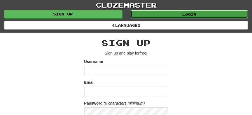
click at [186, 14] on link "Login" at bounding box center [190, 14] width 118 height 8
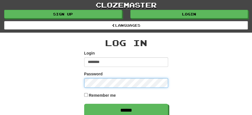
type input "********"
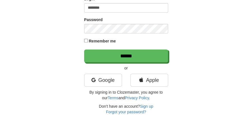
scroll to position [56, 0]
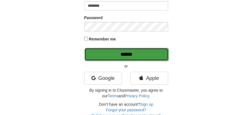
click at [130, 52] on input "******" at bounding box center [127, 54] width 84 height 13
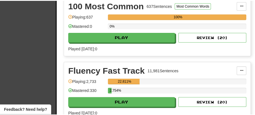
scroll to position [186, 0]
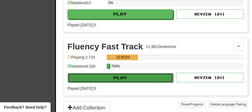
click at [118, 73] on button "Play" at bounding box center [121, 78] width 106 height 10
select select "**"
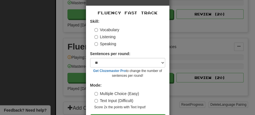
scroll to position [38, 0]
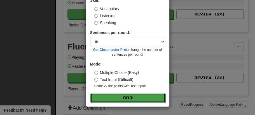
click at [127, 95] on button "Go" at bounding box center [127, 98] width 75 height 10
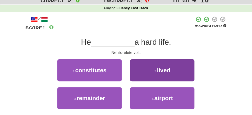
scroll to position [37, 0]
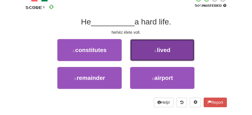
click at [150, 52] on button "2 . lived" at bounding box center [162, 50] width 64 height 22
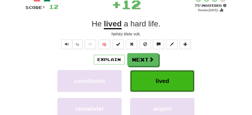
click at [163, 81] on span "lived" at bounding box center [162, 80] width 13 height 6
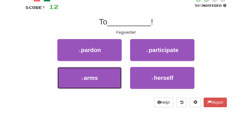
drag, startPoint x: 106, startPoint y: 80, endPoint x: 130, endPoint y: 67, distance: 27.1
click at [109, 78] on button "3 . arms" at bounding box center [89, 78] width 64 height 22
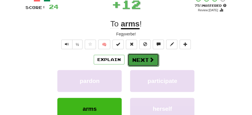
click at [139, 58] on button "Next" at bounding box center [143, 59] width 31 height 13
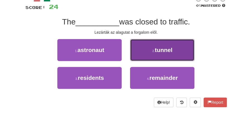
click at [161, 50] on span "tunnel" at bounding box center [164, 49] width 18 height 6
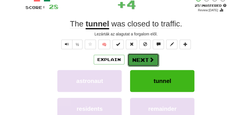
click at [145, 56] on button "Next" at bounding box center [143, 59] width 31 height 13
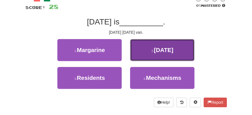
click at [160, 49] on span "Wednesday" at bounding box center [164, 49] width 20 height 6
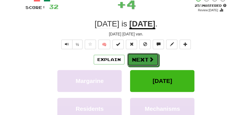
click at [138, 58] on button "Next" at bounding box center [142, 59] width 31 height 13
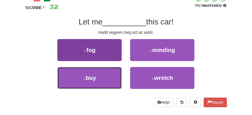
click at [108, 79] on button "3 . buy" at bounding box center [89, 78] width 64 height 22
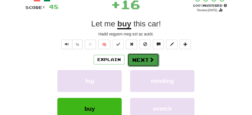
click at [140, 59] on button "Next" at bounding box center [143, 59] width 31 height 13
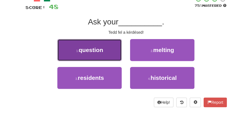
drag, startPoint x: 94, startPoint y: 52, endPoint x: 105, endPoint y: 55, distance: 11.4
click at [105, 55] on button "1 . question" at bounding box center [89, 50] width 64 height 22
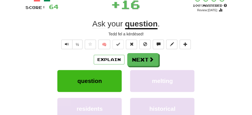
click at [146, 60] on button "Next" at bounding box center [142, 59] width 31 height 13
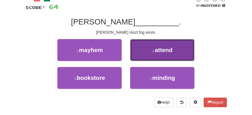
click at [158, 53] on button "2 . attend" at bounding box center [162, 50] width 64 height 22
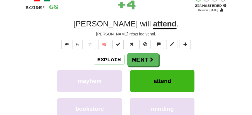
click at [140, 56] on button "Next" at bounding box center [142, 59] width 31 height 13
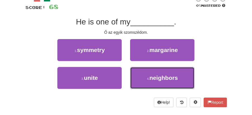
drag, startPoint x: 155, startPoint y: 80, endPoint x: 151, endPoint y: 66, distance: 13.8
click at [153, 70] on button "4 . neighbors" at bounding box center [162, 78] width 64 height 22
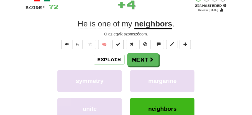
click at [148, 58] on button "Next" at bounding box center [142, 59] width 31 height 13
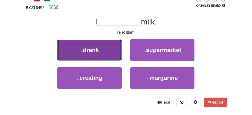
drag, startPoint x: 92, startPoint y: 50, endPoint x: 116, endPoint y: 54, distance: 24.9
click at [116, 54] on button "1 . drank" at bounding box center [89, 50] width 64 height 22
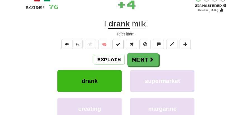
click at [146, 55] on button "Next" at bounding box center [142, 59] width 31 height 13
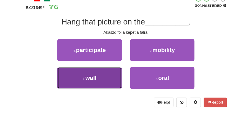
click at [113, 78] on button "3 . wall" at bounding box center [89, 78] width 64 height 22
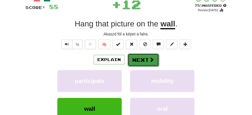
click at [136, 62] on button "Next" at bounding box center [143, 59] width 31 height 13
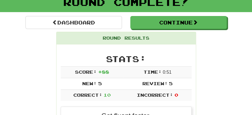
scroll to position [6, 0]
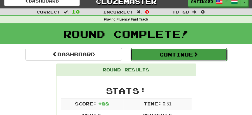
click at [169, 57] on button "Continue" at bounding box center [179, 54] width 97 height 13
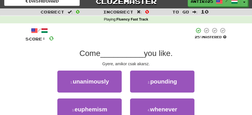
scroll to position [25, 0]
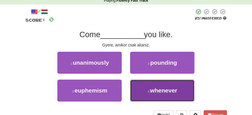
click at [157, 89] on span "whenever" at bounding box center [163, 90] width 27 height 6
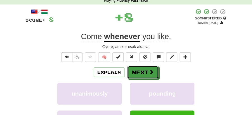
click at [147, 75] on button "Next" at bounding box center [142, 72] width 31 height 13
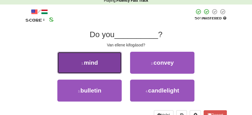
drag, startPoint x: 102, startPoint y: 64, endPoint x: 115, endPoint y: 65, distance: 12.4
click at [115, 65] on button "1 . mind" at bounding box center [89, 63] width 64 height 22
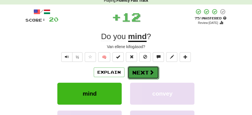
click at [136, 67] on button "Next" at bounding box center [143, 72] width 31 height 13
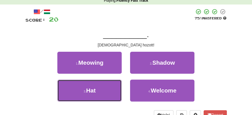
drag, startPoint x: 111, startPoint y: 89, endPoint x: 131, endPoint y: 80, distance: 21.4
click at [118, 88] on button "3 . Hat" at bounding box center [89, 90] width 64 height 22
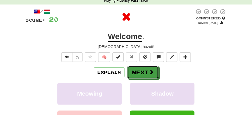
click at [137, 74] on button "Next" at bounding box center [142, 72] width 31 height 13
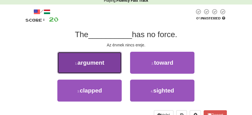
drag, startPoint x: 105, startPoint y: 65, endPoint x: 113, endPoint y: 67, distance: 8.7
click at [113, 67] on button "1 . argument" at bounding box center [89, 63] width 64 height 22
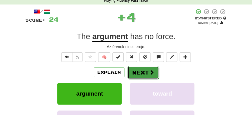
click at [153, 74] on span at bounding box center [151, 71] width 5 height 5
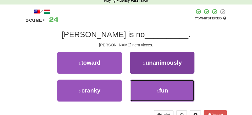
drag, startPoint x: 153, startPoint y: 91, endPoint x: 153, endPoint y: 85, distance: 6.2
click at [153, 91] on button "4 . fun" at bounding box center [162, 90] width 64 height 22
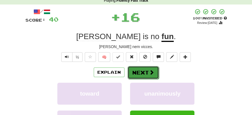
click at [147, 71] on button "Next" at bounding box center [143, 72] width 31 height 13
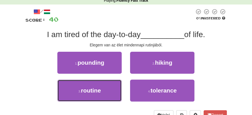
drag, startPoint x: 104, startPoint y: 89, endPoint x: 122, endPoint y: 79, distance: 20.5
click at [110, 85] on button "3 . routine" at bounding box center [89, 90] width 64 height 22
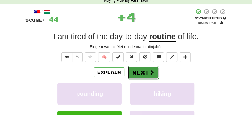
click at [132, 69] on button "Next" at bounding box center [143, 72] width 31 height 13
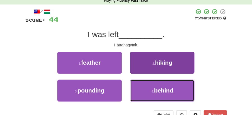
drag, startPoint x: 161, startPoint y: 92, endPoint x: 158, endPoint y: 82, distance: 10.2
click at [161, 88] on span "behind" at bounding box center [163, 90] width 19 height 6
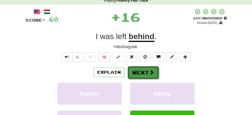
click at [149, 71] on span at bounding box center [151, 71] width 5 height 5
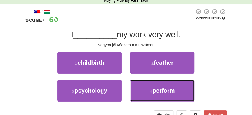
drag, startPoint x: 170, startPoint y: 89, endPoint x: 163, endPoint y: 80, distance: 11.9
click at [170, 89] on span "perform" at bounding box center [164, 90] width 22 height 6
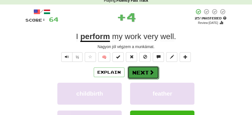
click at [142, 67] on button "Next" at bounding box center [143, 72] width 31 height 13
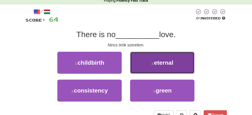
click at [158, 65] on span "eternal" at bounding box center [163, 62] width 19 height 6
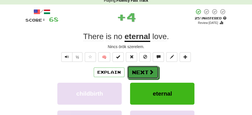
click at [130, 70] on button "Next" at bounding box center [142, 72] width 31 height 13
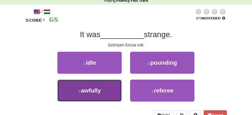
drag, startPoint x: 113, startPoint y: 88, endPoint x: 131, endPoint y: 78, distance: 20.6
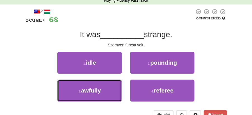
click at [113, 88] on button "3 . awfully" at bounding box center [89, 90] width 64 height 22
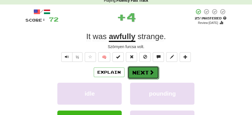
drag, startPoint x: 131, startPoint y: 78, endPoint x: 140, endPoint y: 68, distance: 14.1
click at [140, 68] on button "Next" at bounding box center [143, 72] width 31 height 13
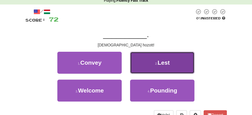
click at [171, 65] on button "2 . Lest" at bounding box center [162, 63] width 64 height 22
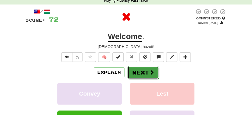
click at [140, 68] on button "Next" at bounding box center [143, 72] width 31 height 13
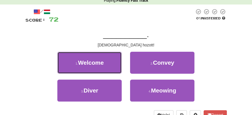
drag, startPoint x: 92, startPoint y: 64, endPoint x: 117, endPoint y: 64, distance: 25.2
click at [97, 63] on span "Welcome" at bounding box center [91, 62] width 26 height 6
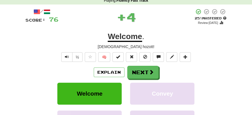
click at [156, 71] on button "Next" at bounding box center [142, 72] width 31 height 13
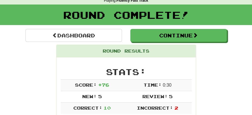
click at [162, 24] on div "Round Complete!" at bounding box center [126, 14] width 252 height 21
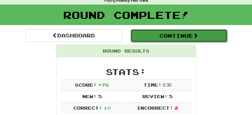
click at [157, 32] on button "Continue" at bounding box center [179, 35] width 97 height 13
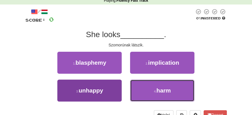
drag, startPoint x: 180, startPoint y: 91, endPoint x: 111, endPoint y: 88, distance: 68.9
click at [113, 94] on div "3 . unhappy 4 . harm" at bounding box center [126, 93] width 218 height 28
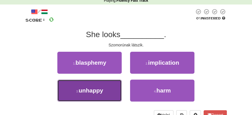
click at [111, 88] on button "3 . unhappy" at bounding box center [89, 90] width 64 height 22
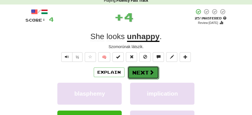
click at [136, 73] on button "Next" at bounding box center [143, 72] width 31 height 13
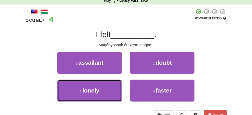
drag, startPoint x: 100, startPoint y: 90, endPoint x: 130, endPoint y: 80, distance: 31.7
click at [110, 86] on button "3 . lonely" at bounding box center [89, 90] width 64 height 22
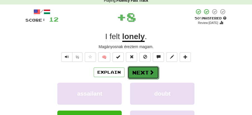
click at [150, 72] on span at bounding box center [151, 71] width 5 height 5
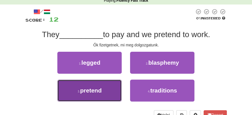
click at [107, 89] on button "3 . pretend" at bounding box center [89, 90] width 64 height 22
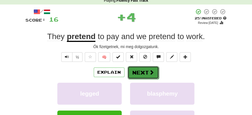
click at [134, 70] on button "Next" at bounding box center [143, 72] width 31 height 13
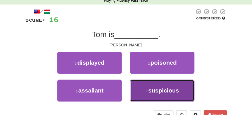
click at [160, 91] on span "suspicious" at bounding box center [163, 90] width 31 height 6
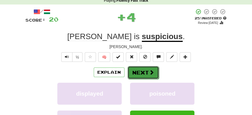
click at [146, 67] on button "Next" at bounding box center [143, 72] width 31 height 13
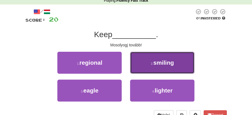
click at [160, 66] on button "2 . smiling" at bounding box center [162, 63] width 64 height 22
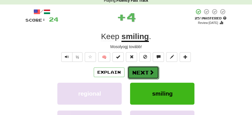
click at [145, 73] on button "Next" at bounding box center [143, 72] width 31 height 13
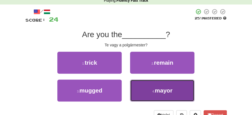
click at [156, 89] on span "mayor" at bounding box center [164, 90] width 18 height 6
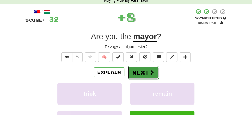
click at [144, 69] on button "Next" at bounding box center [143, 72] width 31 height 13
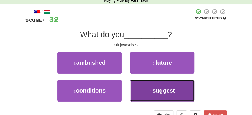
click at [161, 91] on span "suggest" at bounding box center [164, 90] width 23 height 6
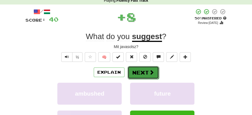
click at [146, 71] on button "Next" at bounding box center [143, 72] width 31 height 13
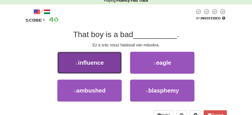
click at [104, 66] on button "1 . influence" at bounding box center [89, 63] width 64 height 22
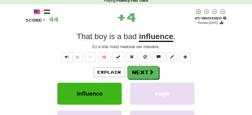
click at [137, 69] on button "Next" at bounding box center [142, 72] width 31 height 13
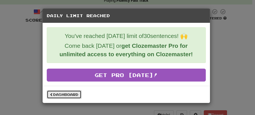
click at [69, 94] on link "Dashboard" at bounding box center [64, 94] width 35 height 8
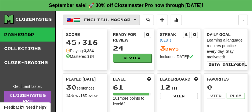
click at [140, 18] on button "English / Magyar" at bounding box center [101, 20] width 77 height 11
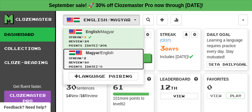
click at [103, 54] on link "Magyar / English Streak: 2 Review: 80 Points today: 0" at bounding box center [103, 58] width 81 height 21
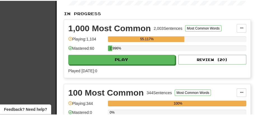
scroll to position [149, 0]
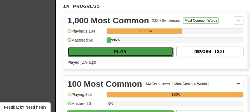
click at [127, 49] on button "Play" at bounding box center [121, 52] width 106 height 10
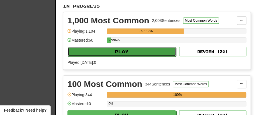
select select "**"
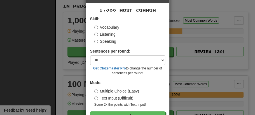
scroll to position [38, 0]
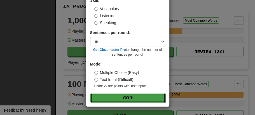
click at [126, 95] on button "Go" at bounding box center [127, 98] width 75 height 10
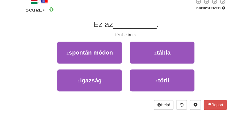
scroll to position [37, 0]
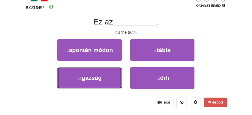
click at [104, 74] on button "3 . igazság" at bounding box center [89, 78] width 64 height 22
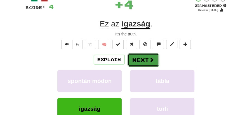
click at [138, 55] on button "Next" at bounding box center [143, 59] width 31 height 13
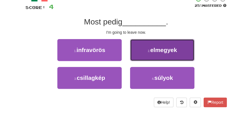
click at [144, 53] on button "2 . elmegyek" at bounding box center [162, 50] width 64 height 22
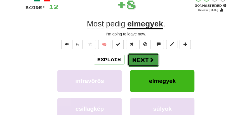
click at [139, 57] on button "Next" at bounding box center [143, 59] width 31 height 13
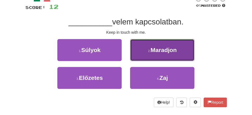
click at [152, 54] on button "2 . Maradjon" at bounding box center [162, 50] width 64 height 22
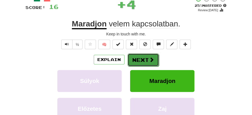
click at [138, 57] on button "Next" at bounding box center [143, 59] width 31 height 13
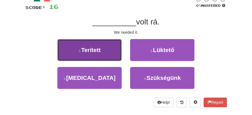
drag, startPoint x: 104, startPoint y: 53, endPoint x: 109, endPoint y: 53, distance: 4.8
click at [109, 53] on button "1 . Terített" at bounding box center [89, 50] width 64 height 22
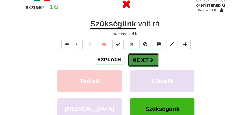
click at [144, 54] on button "Next" at bounding box center [143, 59] width 31 height 13
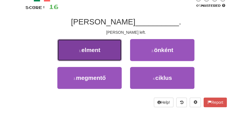
drag, startPoint x: 98, startPoint y: 55, endPoint x: 102, endPoint y: 55, distance: 4.2
click at [102, 55] on button "1 . elment" at bounding box center [89, 50] width 64 height 22
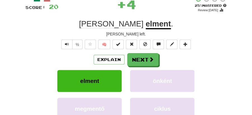
click at [158, 59] on div "Explain Next" at bounding box center [126, 59] width 202 height 13
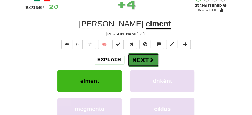
click at [145, 55] on button "Next" at bounding box center [143, 59] width 31 height 13
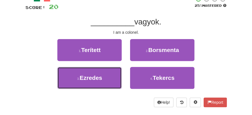
drag, startPoint x: 92, startPoint y: 76, endPoint x: 115, endPoint y: 67, distance: 24.7
click at [102, 72] on button "3 . Ezredes" at bounding box center [89, 78] width 64 height 22
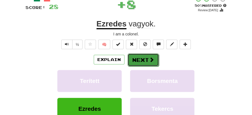
click at [141, 56] on button "Next" at bounding box center [143, 59] width 31 height 13
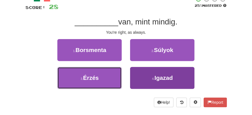
drag, startPoint x: 109, startPoint y: 80, endPoint x: 162, endPoint y: 80, distance: 52.6
click at [162, 80] on div "3 . Érzés 4 . Igazad" at bounding box center [126, 81] width 218 height 28
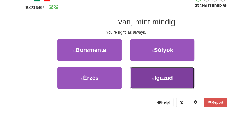
drag, startPoint x: 161, startPoint y: 78, endPoint x: 152, endPoint y: 66, distance: 15.4
click at [160, 75] on span "Igazad" at bounding box center [164, 77] width 18 height 6
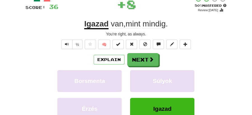
click at [149, 62] on button "Next" at bounding box center [142, 59] width 31 height 13
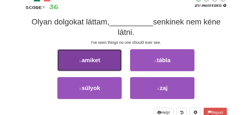
click at [113, 60] on button "1 . amiket" at bounding box center [89, 60] width 64 height 22
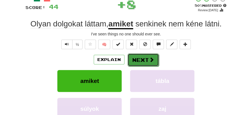
click at [148, 60] on button "Next" at bounding box center [143, 59] width 31 height 13
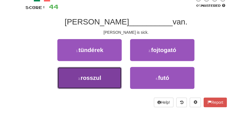
drag, startPoint x: 108, startPoint y: 79, endPoint x: 124, endPoint y: 67, distance: 19.8
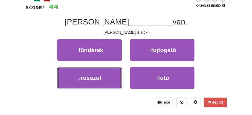
click at [108, 79] on button "3 . rosszul" at bounding box center [89, 78] width 64 height 22
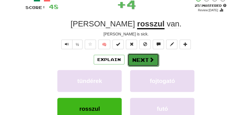
click at [138, 59] on button "Next" at bounding box center [143, 59] width 31 height 13
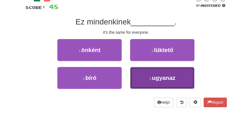
drag, startPoint x: 152, startPoint y: 82, endPoint x: 147, endPoint y: 66, distance: 17.5
click at [152, 82] on button "4 . ugyanaz" at bounding box center [162, 78] width 64 height 22
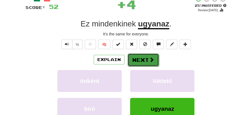
click at [144, 58] on button "Next" at bounding box center [143, 59] width 31 height 13
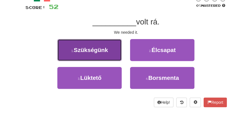
drag, startPoint x: 89, startPoint y: 50, endPoint x: 99, endPoint y: 52, distance: 10.1
click at [99, 52] on span "Szükségünk" at bounding box center [91, 49] width 34 height 6
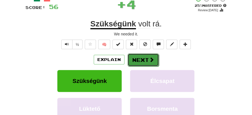
click at [139, 59] on button "Next" at bounding box center [143, 59] width 31 height 13
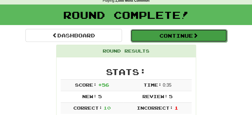
click at [164, 39] on button "Continue" at bounding box center [179, 35] width 97 height 13
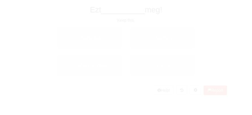
scroll to position [25, 0]
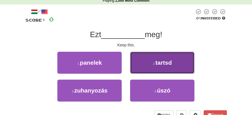
click at [165, 66] on button "2 . tartsd" at bounding box center [162, 63] width 64 height 22
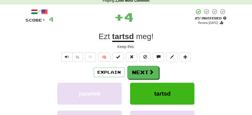
click at [154, 68] on button "Next" at bounding box center [142, 72] width 31 height 13
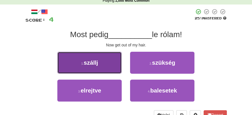
drag, startPoint x: 106, startPoint y: 64, endPoint x: 113, endPoint y: 65, distance: 7.3
click at [113, 65] on button "1 . szállj" at bounding box center [89, 63] width 64 height 22
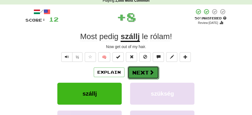
click at [141, 69] on button "Next" at bounding box center [143, 72] width 31 height 13
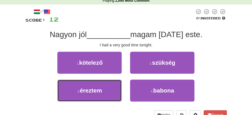
drag, startPoint x: 109, startPoint y: 88, endPoint x: 122, endPoint y: 79, distance: 15.7
click at [113, 85] on button "3 . éreztem" at bounding box center [89, 90] width 64 height 22
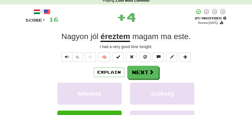
click at [136, 71] on button "Next" at bounding box center [142, 72] width 31 height 13
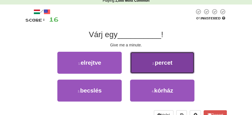
click at [156, 66] on button "2 . percet" at bounding box center [162, 63] width 64 height 22
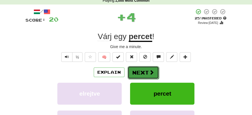
click at [142, 69] on button "Next" at bounding box center [143, 72] width 31 height 13
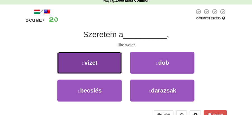
drag, startPoint x: 101, startPoint y: 67, endPoint x: 114, endPoint y: 67, distance: 12.9
click at [114, 67] on button "1 . vizet" at bounding box center [89, 63] width 64 height 22
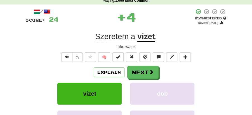
click at [136, 67] on button "Next" at bounding box center [142, 72] width 31 height 13
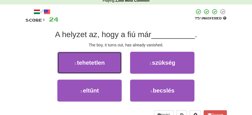
drag, startPoint x: 104, startPoint y: 64, endPoint x: 142, endPoint y: 65, distance: 37.5
click at [115, 64] on button "1 . tehetetlen" at bounding box center [89, 63] width 64 height 22
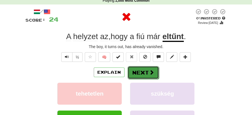
click at [145, 66] on button "Next" at bounding box center [143, 72] width 31 height 13
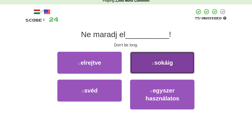
click at [160, 71] on button "2 . sokáig" at bounding box center [162, 63] width 64 height 22
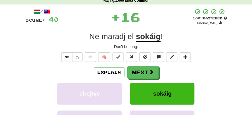
click at [148, 68] on button "Next" at bounding box center [142, 72] width 31 height 13
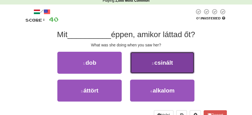
click at [158, 68] on button "2 . csinált" at bounding box center [162, 63] width 64 height 22
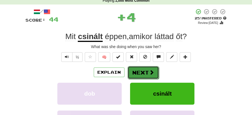
click at [146, 69] on button "Next" at bounding box center [143, 72] width 31 height 13
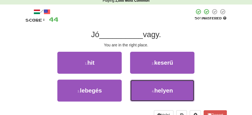
drag, startPoint x: 164, startPoint y: 95, endPoint x: 158, endPoint y: 81, distance: 15.3
click at [164, 92] on button "4 . helyen" at bounding box center [162, 90] width 64 height 22
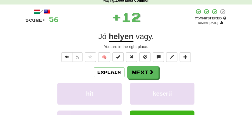
click at [150, 74] on span at bounding box center [151, 71] width 5 height 5
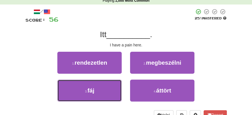
drag, startPoint x: 104, startPoint y: 86, endPoint x: 140, endPoint y: 78, distance: 37.1
click at [108, 85] on button "3 . fáj" at bounding box center [89, 90] width 64 height 22
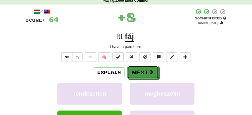
click at [141, 78] on button "Next" at bounding box center [142, 72] width 31 height 13
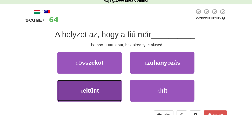
drag, startPoint x: 110, startPoint y: 90, endPoint x: 131, endPoint y: 80, distance: 23.8
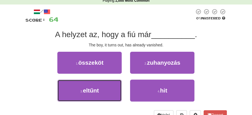
click at [110, 90] on button "3 . eltűnt" at bounding box center [89, 90] width 64 height 22
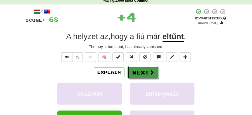
drag, startPoint x: 131, startPoint y: 80, endPoint x: 138, endPoint y: 73, distance: 9.3
click at [138, 73] on button "Next" at bounding box center [143, 72] width 31 height 13
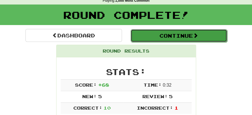
click at [163, 31] on button "Continue" at bounding box center [179, 35] width 97 height 13
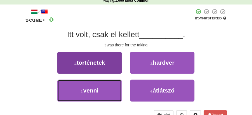
click at [108, 88] on button "3 . venni" at bounding box center [89, 90] width 64 height 22
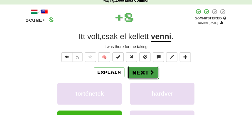
click at [136, 70] on button "Next" at bounding box center [143, 72] width 31 height 13
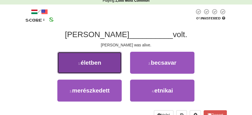
click at [113, 67] on button "1 . életben" at bounding box center [89, 63] width 64 height 22
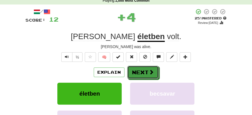
click at [144, 72] on button "Next" at bounding box center [142, 72] width 31 height 13
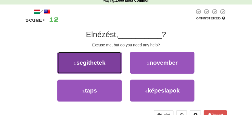
drag, startPoint x: 93, startPoint y: 66, endPoint x: 105, endPoint y: 67, distance: 12.4
click at [105, 67] on button "1 . segíthetek" at bounding box center [89, 63] width 64 height 22
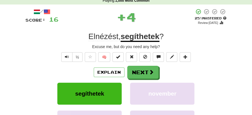
click at [163, 73] on div "Explain Next" at bounding box center [126, 72] width 202 height 13
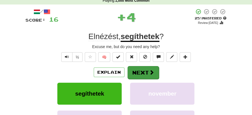
drag, startPoint x: 130, startPoint y: 65, endPoint x: 141, endPoint y: 68, distance: 11.0
click at [132, 67] on div "/ Score: 16 + 4 25 % Mastered Review: 2025-09-17 Elnézést , segíthetek ? Excuse…" at bounding box center [126, 87] width 202 height 159
click at [141, 68] on button "Next" at bounding box center [143, 72] width 31 height 13
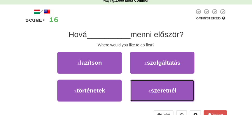
drag, startPoint x: 167, startPoint y: 93, endPoint x: 161, endPoint y: 79, distance: 15.4
click at [167, 91] on button "4 . szeretnél" at bounding box center [162, 90] width 64 height 22
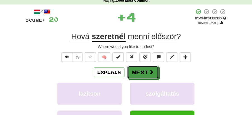
click at [148, 69] on button "Next" at bounding box center [142, 72] width 31 height 13
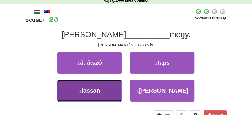
click at [95, 91] on span "lassan" at bounding box center [91, 90] width 18 height 6
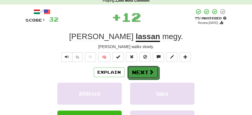
click at [142, 69] on button "Next" at bounding box center [142, 72] width 31 height 13
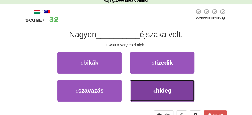
click at [163, 89] on span "hideg" at bounding box center [164, 90] width 16 height 6
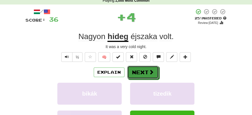
click at [141, 70] on button "Next" at bounding box center [142, 72] width 31 height 13
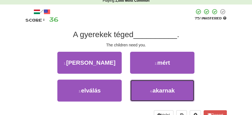
drag, startPoint x: 164, startPoint y: 89, endPoint x: 162, endPoint y: 79, distance: 9.9
click at [164, 88] on span "akarnak" at bounding box center [164, 90] width 22 height 6
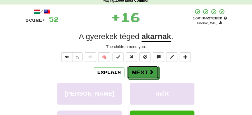
click at [153, 72] on span at bounding box center [151, 71] width 5 height 5
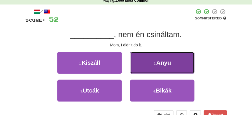
click at [158, 65] on span "Anyu" at bounding box center [163, 62] width 15 height 6
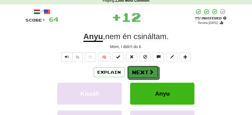
drag, startPoint x: 155, startPoint y: 65, endPoint x: 140, endPoint y: 68, distance: 15.2
click at [140, 68] on button "Next" at bounding box center [143, 72] width 31 height 13
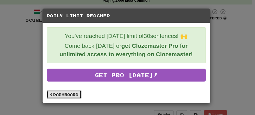
click at [65, 93] on link "Dashboard" at bounding box center [64, 94] width 35 height 8
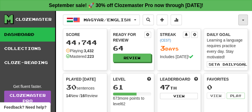
click at [243, 18] on button "button" at bounding box center [244, 20] width 10 height 11
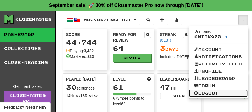
click at [211, 95] on link "Logout" at bounding box center [218, 92] width 59 height 7
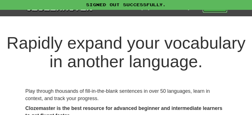
click at [214, 11] on link "Play" at bounding box center [215, 8] width 25 height 10
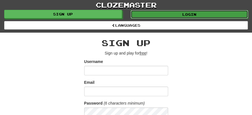
click at [195, 13] on link "Login" at bounding box center [190, 14] width 118 height 8
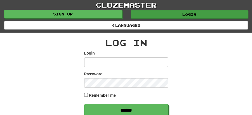
type input "********"
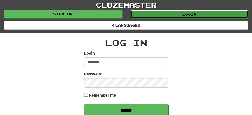
click at [181, 15] on link "Login" at bounding box center [190, 14] width 118 height 8
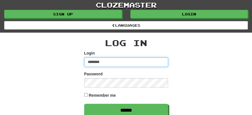
type input "********"
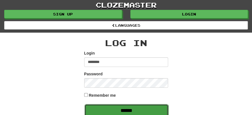
click at [124, 107] on input "******" at bounding box center [127, 110] width 84 height 13
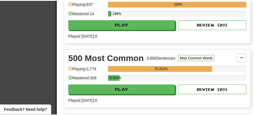
scroll to position [186, 0]
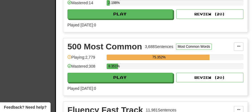
click at [115, 81] on div "500 Most Common 3,688 Sentences Most Common Words Manage Sentences Unpin from D…" at bounding box center [155, 66] width 184 height 57
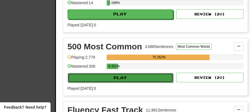
click at [119, 74] on button "Play" at bounding box center [121, 78] width 106 height 10
select select "**"
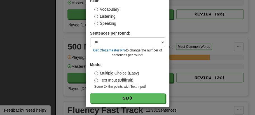
scroll to position [38, 0]
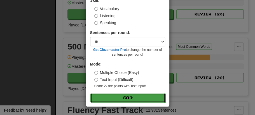
click at [127, 99] on button "Go" at bounding box center [127, 98] width 75 height 10
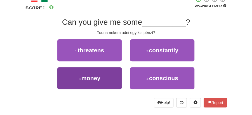
scroll to position [37, 0]
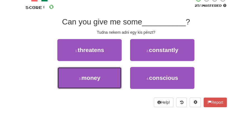
drag, startPoint x: 94, startPoint y: 80, endPoint x: 154, endPoint y: 66, distance: 61.3
click at [104, 78] on button "3 . money" at bounding box center [89, 78] width 64 height 22
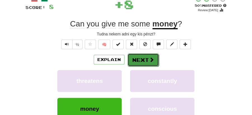
click at [155, 57] on button "Next" at bounding box center [143, 59] width 31 height 13
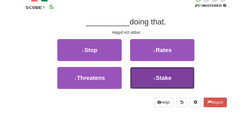
drag, startPoint x: 151, startPoint y: 76, endPoint x: 149, endPoint y: 66, distance: 10.4
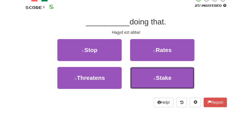
click at [151, 74] on button "4 . Stake" at bounding box center [162, 78] width 64 height 22
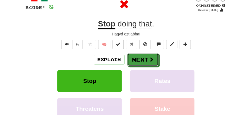
click at [144, 58] on button "Next" at bounding box center [142, 59] width 31 height 13
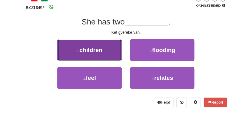
click at [102, 50] on span "children" at bounding box center [91, 49] width 23 height 6
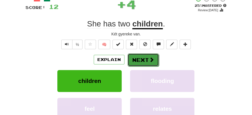
click at [152, 62] on span at bounding box center [151, 59] width 5 height 5
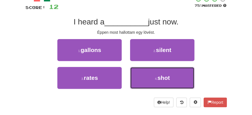
drag, startPoint x: 159, startPoint y: 76, endPoint x: 155, endPoint y: 68, distance: 8.6
click at [159, 76] on span "shot" at bounding box center [164, 77] width 12 height 6
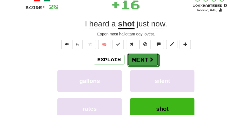
click at [147, 60] on button "Next" at bounding box center [142, 59] width 31 height 13
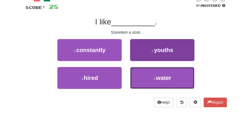
drag, startPoint x: 154, startPoint y: 80, endPoint x: 152, endPoint y: 76, distance: 4.9
click at [153, 77] on button "4 . water" at bounding box center [162, 78] width 64 height 22
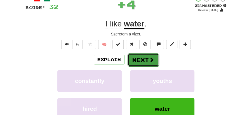
click at [138, 58] on button "Next" at bounding box center [143, 59] width 31 height 13
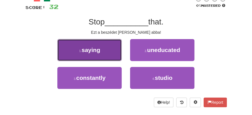
drag, startPoint x: 91, startPoint y: 52, endPoint x: 113, endPoint y: 52, distance: 21.8
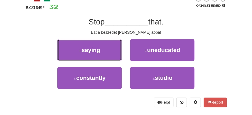
click at [94, 52] on span "saying" at bounding box center [91, 49] width 19 height 6
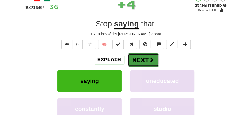
drag, startPoint x: 137, startPoint y: 54, endPoint x: 121, endPoint y: 27, distance: 31.8
click at [137, 54] on button "Next" at bounding box center [142, 59] width 31 height 13
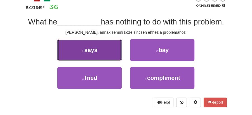
drag, startPoint x: 95, startPoint y: 51, endPoint x: 110, endPoint y: 53, distance: 14.7
click at [110, 53] on button "1 . says" at bounding box center [89, 50] width 64 height 22
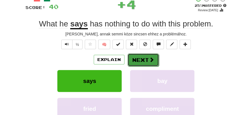
click at [141, 54] on button "Next" at bounding box center [143, 59] width 31 height 13
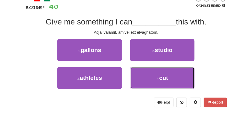
drag, startPoint x: 170, startPoint y: 82, endPoint x: 152, endPoint y: 66, distance: 23.6
click at [169, 80] on button "4 . cut" at bounding box center [162, 78] width 64 height 22
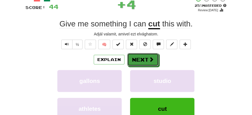
drag, startPoint x: 139, startPoint y: 56, endPoint x: 99, endPoint y: 29, distance: 48.5
click at [138, 56] on button "Next" at bounding box center [142, 59] width 31 height 13
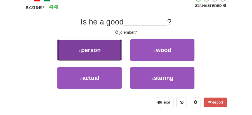
drag, startPoint x: 93, startPoint y: 48, endPoint x: 101, endPoint y: 50, distance: 8.0
click at [101, 50] on span "person" at bounding box center [91, 49] width 20 height 6
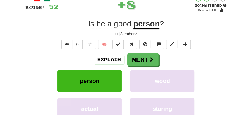
click at [143, 57] on button "Next" at bounding box center [142, 59] width 31 height 13
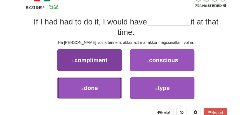
click at [107, 83] on button "3 . done" at bounding box center [89, 88] width 64 height 22
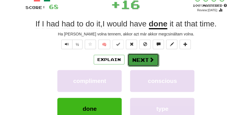
click at [147, 59] on button "Next" at bounding box center [143, 59] width 31 height 13
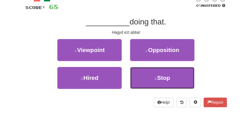
drag, startPoint x: 155, startPoint y: 73, endPoint x: 150, endPoint y: 67, distance: 8.4
click at [152, 70] on button "4 . Stop" at bounding box center [162, 78] width 64 height 22
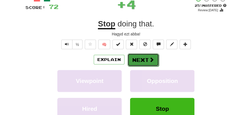
click at [140, 56] on button "Next" at bounding box center [143, 59] width 31 height 13
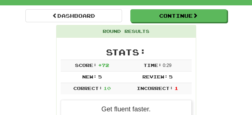
scroll to position [25, 0]
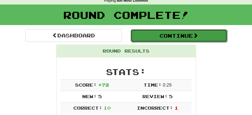
click at [179, 37] on button "Continue" at bounding box center [179, 35] width 97 height 13
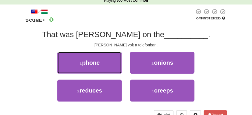
drag, startPoint x: 106, startPoint y: 60, endPoint x: 129, endPoint y: 64, distance: 22.6
click at [107, 60] on button "1 . phone" at bounding box center [89, 63] width 64 height 22
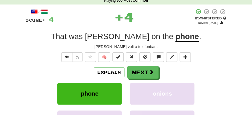
click at [136, 66] on div "Explain Next" at bounding box center [126, 72] width 202 height 13
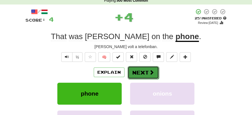
click at [146, 71] on button "Next" at bounding box center [143, 72] width 31 height 13
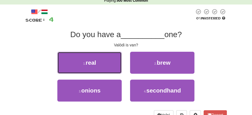
drag, startPoint x: 90, startPoint y: 63, endPoint x: 116, endPoint y: 65, distance: 26.9
click at [98, 64] on button "1 . real" at bounding box center [89, 63] width 64 height 22
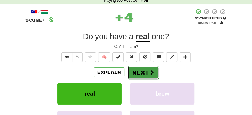
click at [146, 69] on button "Next" at bounding box center [143, 72] width 31 height 13
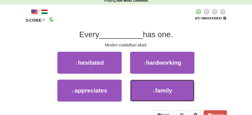
drag, startPoint x: 163, startPoint y: 92, endPoint x: 155, endPoint y: 81, distance: 14.1
click at [164, 93] on span "family" at bounding box center [163, 90] width 17 height 6
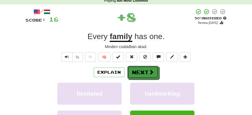
click at [149, 74] on span at bounding box center [151, 71] width 5 height 5
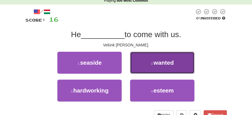
drag, startPoint x: 157, startPoint y: 60, endPoint x: 153, endPoint y: 62, distance: 4.1
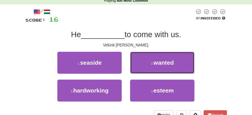
click at [157, 60] on span "wanted" at bounding box center [164, 62] width 20 height 6
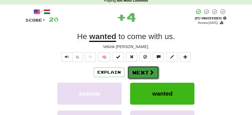
click at [145, 68] on button "Next" at bounding box center [143, 72] width 31 height 13
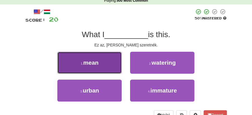
drag, startPoint x: 110, startPoint y: 64, endPoint x: 119, endPoint y: 67, distance: 10.1
click at [119, 67] on button "1 . mean" at bounding box center [89, 63] width 64 height 22
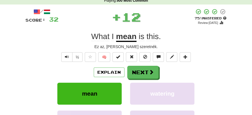
click at [140, 71] on button "Next" at bounding box center [142, 72] width 31 height 13
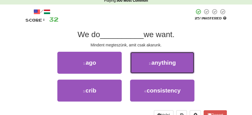
click at [164, 65] on span "anything" at bounding box center [163, 62] width 25 height 6
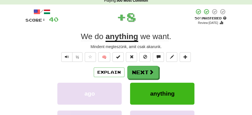
click at [139, 66] on button "Next" at bounding box center [142, 72] width 31 height 13
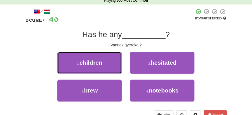
drag, startPoint x: 89, startPoint y: 62, endPoint x: 111, endPoint y: 65, distance: 22.4
click at [106, 64] on button "1 . children" at bounding box center [89, 63] width 64 height 22
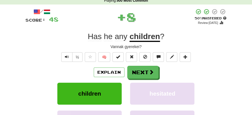
click at [147, 70] on button "Next" at bounding box center [142, 72] width 31 height 13
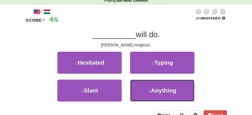
drag, startPoint x: 153, startPoint y: 93, endPoint x: 150, endPoint y: 80, distance: 13.2
click at [153, 92] on span "Anything" at bounding box center [163, 90] width 25 height 6
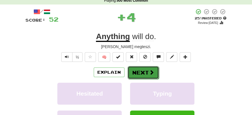
click at [146, 72] on button "Next" at bounding box center [143, 72] width 31 height 13
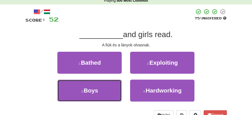
drag, startPoint x: 110, startPoint y: 90, endPoint x: 135, endPoint y: 64, distance: 35.4
click at [111, 89] on button "3 . Boys" at bounding box center [89, 90] width 64 height 22
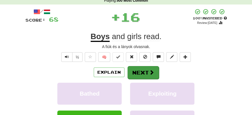
drag, startPoint x: 136, startPoint y: 64, endPoint x: 136, endPoint y: 67, distance: 3.7
click at [136, 67] on div "/ Score: 68 + 16 100 % Mastered Review: 2026-03-15 Boys and girls read . A fiúk…" at bounding box center [126, 87] width 202 height 159
click at [135, 71] on button "Next" at bounding box center [143, 72] width 31 height 13
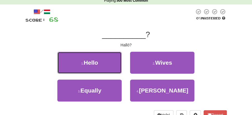
drag, startPoint x: 104, startPoint y: 59, endPoint x: 141, endPoint y: 64, distance: 37.4
click at [106, 59] on button "1 . Hello" at bounding box center [89, 63] width 64 height 22
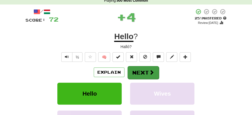
click at [142, 65] on div "/ Score: 72 + 4 25 % Mastered Review: 2025-09-17 Hello ? Halló? ½ 🧠 Explain Nex…" at bounding box center [126, 87] width 202 height 159
click at [145, 73] on button "Next" at bounding box center [143, 72] width 31 height 13
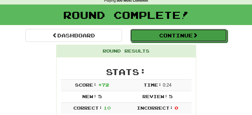
drag, startPoint x: 173, startPoint y: 36, endPoint x: 150, endPoint y: 38, distance: 23.3
click at [171, 36] on button "Continue" at bounding box center [178, 35] width 97 height 13
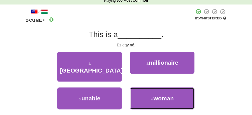
drag, startPoint x: 170, startPoint y: 88, endPoint x: 160, endPoint y: 79, distance: 13.9
click at [169, 95] on span "woman" at bounding box center [164, 98] width 20 height 6
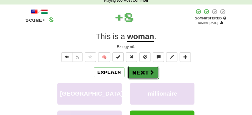
click at [148, 73] on button "Next" at bounding box center [143, 72] width 31 height 13
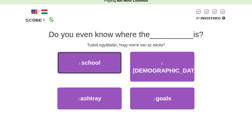
drag, startPoint x: 104, startPoint y: 62, endPoint x: 116, endPoint y: 65, distance: 13.2
click at [110, 64] on button "1 . school" at bounding box center [89, 63] width 64 height 22
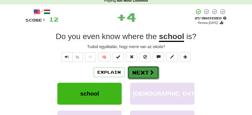
click at [135, 68] on button "Next" at bounding box center [143, 72] width 31 height 13
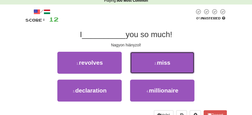
click at [161, 64] on span "miss" at bounding box center [163, 62] width 13 height 6
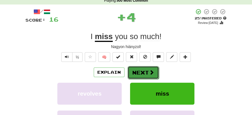
click at [142, 69] on button "Next" at bounding box center [143, 72] width 31 height 13
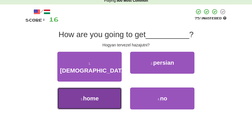
drag, startPoint x: 101, startPoint y: 89, endPoint x: 115, endPoint y: 82, distance: 16.2
click at [115, 87] on button "3 . home" at bounding box center [89, 98] width 64 height 22
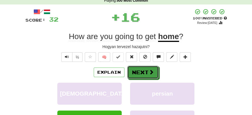
click at [147, 66] on button "Next" at bounding box center [142, 72] width 31 height 13
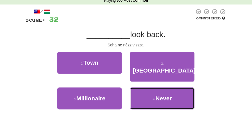
drag, startPoint x: 157, startPoint y: 88, endPoint x: 153, endPoint y: 79, distance: 9.9
click at [157, 95] on span "Never" at bounding box center [164, 98] width 16 height 6
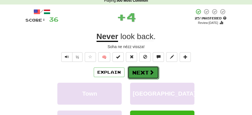
click at [146, 71] on button "Next" at bounding box center [143, 72] width 31 height 13
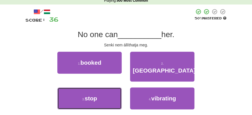
drag, startPoint x: 102, startPoint y: 92, endPoint x: 148, endPoint y: 79, distance: 47.9
click at [110, 90] on button "3 . stop" at bounding box center [89, 98] width 64 height 22
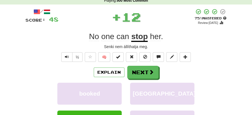
click at [153, 74] on span at bounding box center [151, 71] width 5 height 5
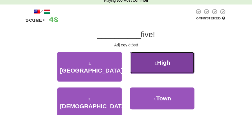
drag, startPoint x: 165, startPoint y: 62, endPoint x: 157, endPoint y: 65, distance: 8.3
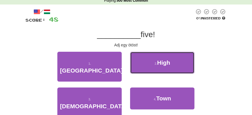
click at [165, 62] on span "High" at bounding box center [163, 62] width 13 height 6
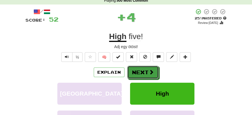
drag, startPoint x: 157, startPoint y: 65, endPoint x: 120, endPoint y: 51, distance: 39.9
click at [137, 69] on button "Next" at bounding box center [142, 72] width 31 height 13
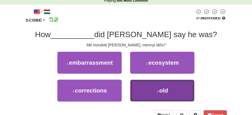
click at [167, 91] on span "old" at bounding box center [163, 90] width 9 height 6
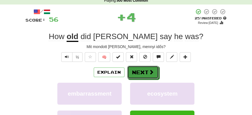
click at [143, 76] on button "Next" at bounding box center [142, 72] width 31 height 13
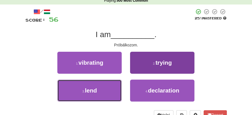
drag, startPoint x: 110, startPoint y: 92, endPoint x: 169, endPoint y: 66, distance: 64.1
click at [169, 67] on div "1 . vibrating 2 . trying 3 . lend 4 . declaration" at bounding box center [126, 79] width 210 height 55
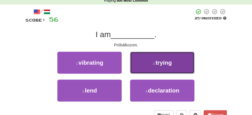
click at [165, 66] on button "2 . trying" at bounding box center [162, 63] width 64 height 22
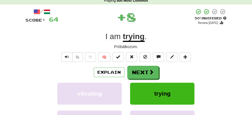
click at [145, 74] on button "Next" at bounding box center [142, 72] width 31 height 13
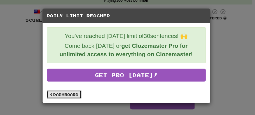
drag, startPoint x: 68, startPoint y: 93, endPoint x: 90, endPoint y: 81, distance: 25.2
click at [68, 93] on link "Dashboard" at bounding box center [64, 94] width 35 height 8
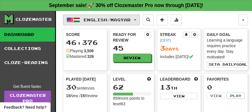
click at [140, 18] on button "English / Magyar" at bounding box center [101, 20] width 77 height 11
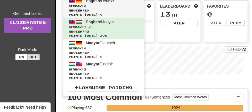
scroll to position [93, 0]
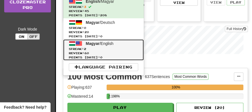
click at [106, 43] on span "Magyar / English" at bounding box center [100, 43] width 28 height 4
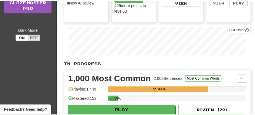
scroll to position [149, 0]
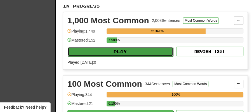
click at [134, 48] on button "Play" at bounding box center [121, 52] width 106 height 10
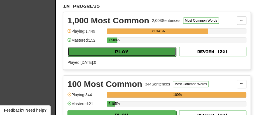
select select "**"
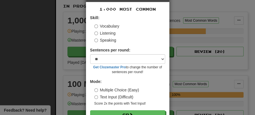
scroll to position [38, 0]
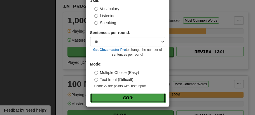
click at [128, 98] on button "Go" at bounding box center [127, 98] width 75 height 10
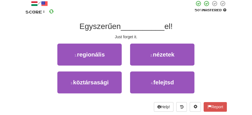
scroll to position [37, 0]
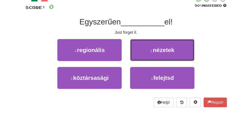
drag, startPoint x: 157, startPoint y: 49, endPoint x: 151, endPoint y: 52, distance: 7.4
click at [157, 49] on span "nézetek" at bounding box center [164, 49] width 22 height 6
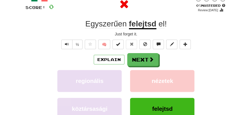
click at [140, 57] on button "Next" at bounding box center [142, 59] width 31 height 13
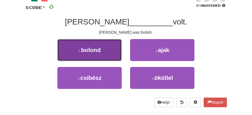
drag, startPoint x: 80, startPoint y: 56, endPoint x: 91, endPoint y: 56, distance: 11.2
click at [91, 56] on button "1 . bolond" at bounding box center [89, 50] width 64 height 22
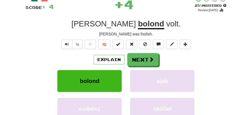
click at [137, 60] on button "Next" at bounding box center [142, 59] width 31 height 13
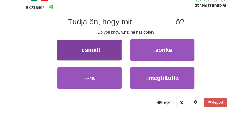
drag, startPoint x: 99, startPoint y: 48, endPoint x: 116, endPoint y: 53, distance: 18.6
click at [116, 53] on button "1 . csinált" at bounding box center [89, 50] width 64 height 22
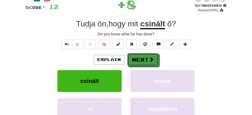
click at [142, 57] on button "Next" at bounding box center [142, 59] width 31 height 13
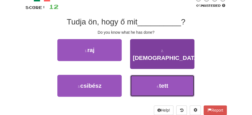
click at [152, 76] on button "4 . tett" at bounding box center [162, 85] width 64 height 22
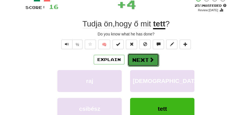
click at [149, 58] on span at bounding box center [151, 59] width 5 height 5
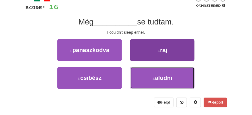
drag, startPoint x: 150, startPoint y: 79, endPoint x: 147, endPoint y: 71, distance: 8.8
click at [150, 78] on button "4 . aludni" at bounding box center [162, 78] width 64 height 22
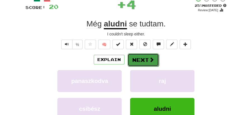
click at [140, 59] on button "Next" at bounding box center [143, 59] width 31 height 13
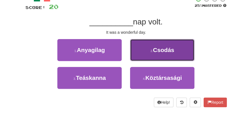
drag, startPoint x: 143, startPoint y: 52, endPoint x: 143, endPoint y: 54, distance: 2.9
click at [143, 54] on button "2 . Csodás" at bounding box center [162, 50] width 64 height 22
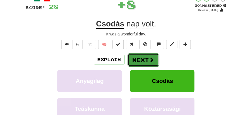
click at [135, 59] on button "Next" at bounding box center [143, 59] width 31 height 13
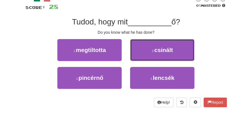
drag, startPoint x: 168, startPoint y: 45, endPoint x: 164, endPoint y: 49, distance: 5.3
click at [169, 45] on button "2 . csinált" at bounding box center [162, 50] width 64 height 22
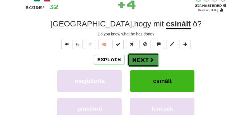
click at [148, 57] on button "Next" at bounding box center [143, 59] width 31 height 13
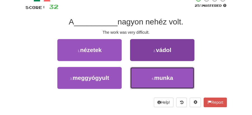
drag, startPoint x: 162, startPoint y: 80, endPoint x: 162, endPoint y: 72, distance: 7.9
click at [162, 78] on span "munka" at bounding box center [163, 77] width 19 height 6
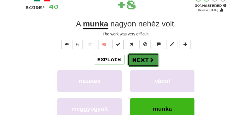
click at [153, 58] on button "Next" at bounding box center [143, 59] width 31 height 13
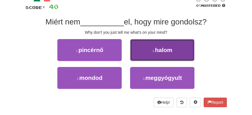
click at [151, 48] on button "2 . halom" at bounding box center [162, 50] width 64 height 22
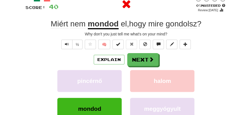
click at [151, 48] on div "½ 🧠" at bounding box center [126, 44] width 202 height 10
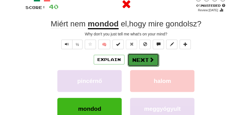
click at [144, 59] on button "Next" at bounding box center [143, 59] width 31 height 13
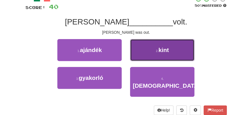
click at [153, 49] on button "2 . kint" at bounding box center [162, 50] width 64 height 22
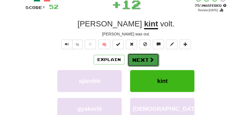
click at [144, 55] on button "Next" at bounding box center [143, 59] width 31 height 13
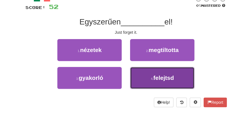
click at [166, 71] on button "4 . felejtsd" at bounding box center [162, 78] width 64 height 22
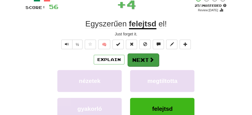
click at [158, 56] on div "Explain Next" at bounding box center [126, 59] width 202 height 13
click at [135, 54] on button "Next" at bounding box center [143, 59] width 31 height 13
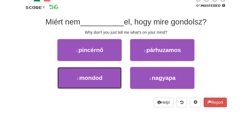
drag, startPoint x: 106, startPoint y: 80, endPoint x: 129, endPoint y: 66, distance: 27.3
click at [107, 79] on button "3 . mondod" at bounding box center [89, 78] width 64 height 22
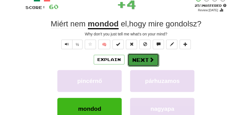
click at [139, 60] on button "Next" at bounding box center [143, 59] width 31 height 13
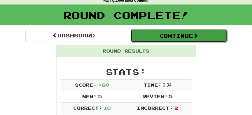
click at [165, 41] on button "Continue" at bounding box center [179, 35] width 97 height 13
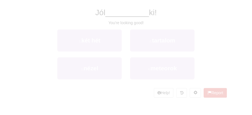
scroll to position [25, 0]
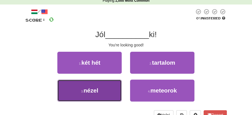
click at [121, 81] on button "3 . nézel" at bounding box center [89, 90] width 64 height 22
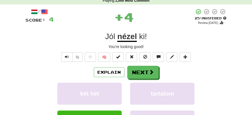
click at [138, 64] on div "/ Score: 4 + 4 25 % Mastered Review: 2025-09-17 Jól nézel ki ! You're looking g…" at bounding box center [126, 87] width 202 height 159
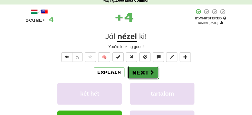
click at [135, 68] on button "Next" at bounding box center [143, 72] width 31 height 13
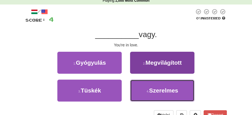
drag, startPoint x: 159, startPoint y: 87, endPoint x: 158, endPoint y: 83, distance: 4.3
click at [159, 87] on span "Szerelmes" at bounding box center [163, 90] width 29 height 6
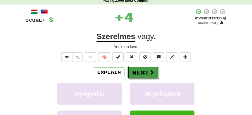
click at [149, 69] on span at bounding box center [151, 71] width 5 height 5
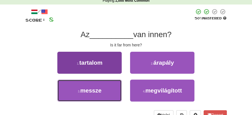
click at [107, 93] on button "3 . messze" at bounding box center [89, 90] width 64 height 22
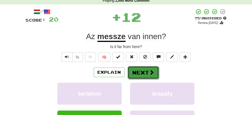
click at [145, 69] on button "Next" at bounding box center [143, 72] width 31 height 13
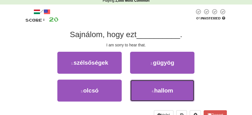
drag, startPoint x: 156, startPoint y: 89, endPoint x: 154, endPoint y: 80, distance: 9.8
click at [156, 87] on span "hallom" at bounding box center [163, 90] width 19 height 6
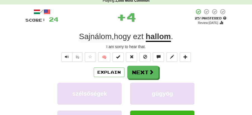
click at [146, 66] on button "Next" at bounding box center [142, 72] width 31 height 13
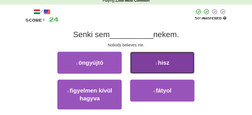
click at [155, 69] on button "2 . hisz" at bounding box center [162, 63] width 64 height 22
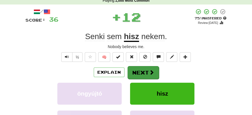
click at [146, 71] on button "Next" at bounding box center [143, 72] width 31 height 13
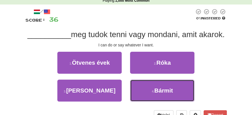
drag, startPoint x: 161, startPoint y: 91, endPoint x: 141, endPoint y: 62, distance: 35.6
click at [160, 87] on span "Bármit" at bounding box center [164, 90] width 19 height 6
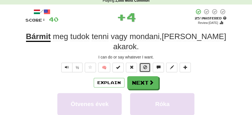
click at [140, 62] on button at bounding box center [144, 67] width 11 height 10
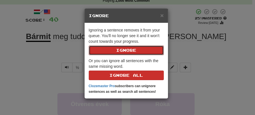
click at [143, 71] on button "Ignore All" at bounding box center [126, 75] width 75 height 10
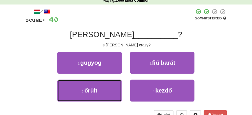
drag, startPoint x: 98, startPoint y: 91, endPoint x: 127, endPoint y: 80, distance: 30.9
click at [109, 87] on button "3 . őrült" at bounding box center [89, 90] width 64 height 22
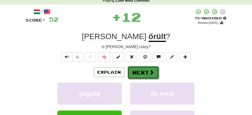
click at [143, 72] on button "Next" at bounding box center [143, 72] width 31 height 13
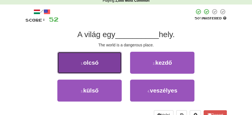
click at [97, 68] on button "1 . olcsó" at bounding box center [89, 63] width 64 height 22
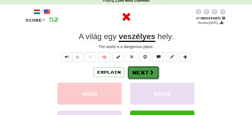
click at [139, 68] on button "Next" at bounding box center [143, 72] width 31 height 13
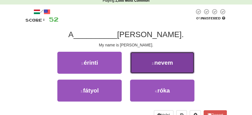
click at [155, 68] on button "2 . nevem" at bounding box center [162, 63] width 64 height 22
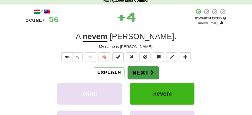
click at [149, 70] on span at bounding box center [151, 71] width 5 height 5
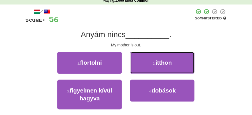
click at [144, 64] on button "2 . itthon" at bounding box center [162, 63] width 64 height 22
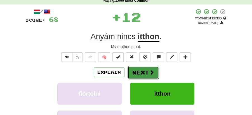
click at [139, 70] on button "Next" at bounding box center [143, 72] width 31 height 13
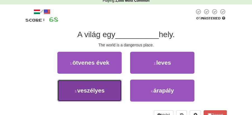
drag, startPoint x: 114, startPoint y: 90, endPoint x: 129, endPoint y: 80, distance: 17.7
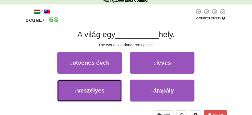
click at [119, 87] on button "3 . veszélyes" at bounding box center [89, 90] width 64 height 22
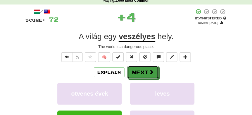
drag, startPoint x: 129, startPoint y: 80, endPoint x: 134, endPoint y: 68, distance: 13.1
click at [137, 71] on button "Next" at bounding box center [142, 72] width 31 height 13
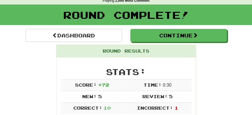
click at [162, 28] on div "Round Complete!" at bounding box center [126, 16] width 252 height 25
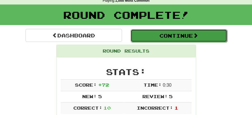
click at [160, 36] on button "Continue" at bounding box center [179, 35] width 97 height 13
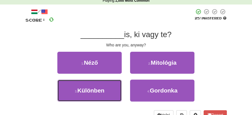
drag, startPoint x: 112, startPoint y: 88, endPoint x: 118, endPoint y: 81, distance: 9.1
click at [114, 86] on button "3 . Különben" at bounding box center [89, 90] width 64 height 22
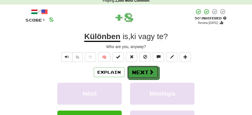
click at [134, 69] on button "Next" at bounding box center [142, 72] width 31 height 13
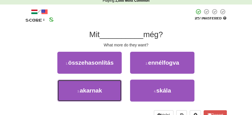
drag, startPoint x: 111, startPoint y: 91, endPoint x: 124, endPoint y: 81, distance: 16.4
click at [114, 89] on button "3 . akarnak" at bounding box center [89, 90] width 64 height 22
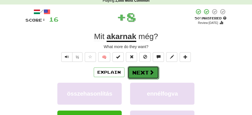
click at [141, 68] on button "Next" at bounding box center [143, 72] width 31 height 13
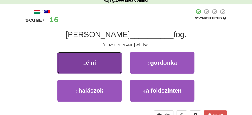
drag, startPoint x: 102, startPoint y: 64, endPoint x: 109, endPoint y: 65, distance: 7.7
click at [109, 65] on button "1 . élni" at bounding box center [89, 63] width 64 height 22
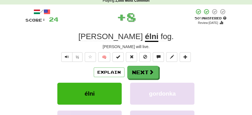
click at [136, 68] on button "Next" at bounding box center [142, 72] width 31 height 13
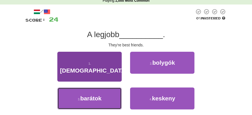
drag, startPoint x: 113, startPoint y: 88, endPoint x: 118, endPoint y: 84, distance: 6.1
click at [116, 87] on button "3 . barátok" at bounding box center [89, 98] width 64 height 22
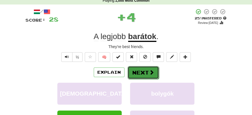
drag, startPoint x: 118, startPoint y: 84, endPoint x: 145, endPoint y: 67, distance: 32.1
click at [145, 67] on button "Next" at bounding box center [143, 72] width 31 height 13
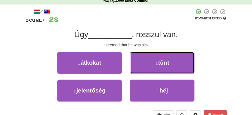
drag, startPoint x: 161, startPoint y: 61, endPoint x: 158, endPoint y: 64, distance: 4.2
click at [161, 62] on span "tűnt" at bounding box center [163, 62] width 11 height 6
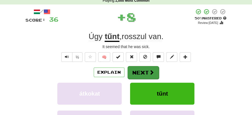
click at [155, 71] on button "Next" at bounding box center [143, 72] width 31 height 13
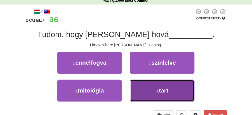
drag, startPoint x: 169, startPoint y: 88, endPoint x: 163, endPoint y: 81, distance: 9.0
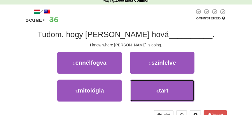
click at [169, 88] on button "4 . tart" at bounding box center [162, 90] width 64 height 22
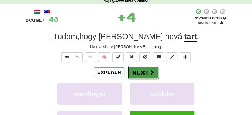
drag, startPoint x: 163, startPoint y: 81, endPoint x: 152, endPoint y: 73, distance: 13.5
click at [152, 73] on span at bounding box center [151, 71] width 5 height 5
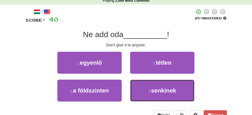
drag, startPoint x: 173, startPoint y: 94, endPoint x: 158, endPoint y: 81, distance: 20.4
click at [167, 87] on button "4 . senkinek" at bounding box center [162, 90] width 64 height 22
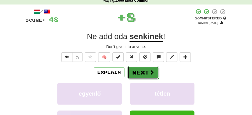
click at [140, 68] on button "Next" at bounding box center [143, 72] width 31 height 13
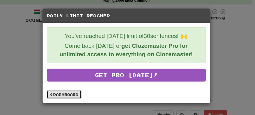
click at [72, 92] on link "Dashboard" at bounding box center [64, 94] width 35 height 8
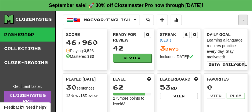
click at [244, 20] on button "button" at bounding box center [244, 20] width 10 height 11
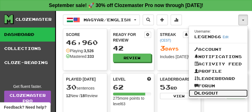
click at [211, 94] on link "Logout" at bounding box center [218, 92] width 59 height 7
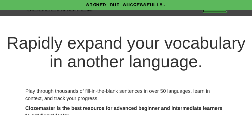
click at [213, 10] on link "Play" at bounding box center [215, 8] width 25 height 10
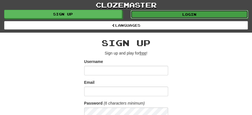
click at [194, 13] on link "Login" at bounding box center [190, 14] width 118 height 8
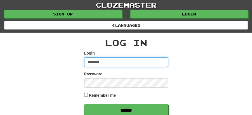
type input "******"
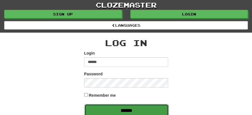
click at [129, 108] on input "******" at bounding box center [127, 110] width 84 height 13
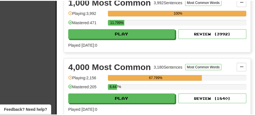
scroll to position [168, 0]
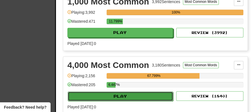
click at [137, 93] on button "Play" at bounding box center [121, 96] width 106 height 10
select select "**"
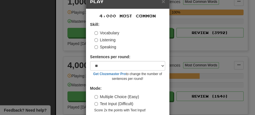
scroll to position [38, 0]
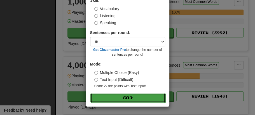
click at [133, 95] on span at bounding box center [131, 97] width 4 height 4
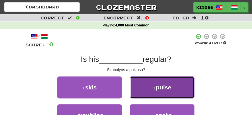
click at [160, 93] on button "2 . pulse" at bounding box center [162, 87] width 64 height 22
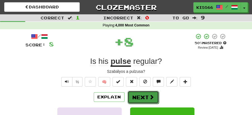
click at [137, 102] on button "Next" at bounding box center [143, 96] width 31 height 13
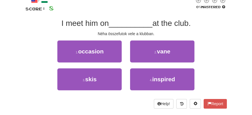
scroll to position [37, 0]
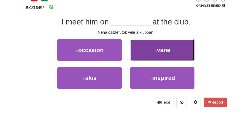
click at [165, 55] on button "2 . vane" at bounding box center [162, 50] width 64 height 22
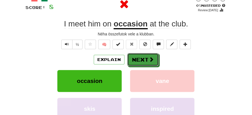
click at [144, 57] on button "Next" at bounding box center [142, 59] width 31 height 13
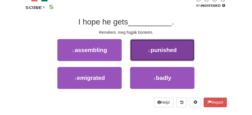
click at [163, 52] on span "punished" at bounding box center [164, 49] width 26 height 6
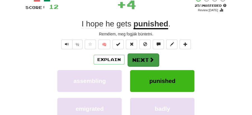
click at [133, 57] on button "Next" at bounding box center [143, 59] width 31 height 13
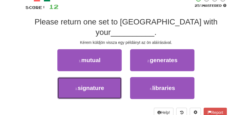
drag, startPoint x: 113, startPoint y: 79, endPoint x: 132, endPoint y: 67, distance: 22.4
click at [116, 77] on button "3 . signature" at bounding box center [89, 88] width 64 height 22
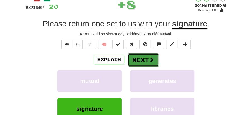
click at [144, 56] on button "Next" at bounding box center [143, 59] width 31 height 13
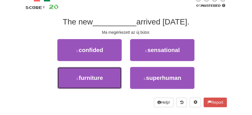
drag, startPoint x: 109, startPoint y: 76, endPoint x: 129, endPoint y: 69, distance: 21.2
click at [115, 75] on button "3 . furniture" at bounding box center [89, 78] width 64 height 22
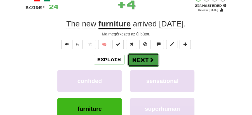
click at [146, 57] on button "Next" at bounding box center [143, 59] width 31 height 13
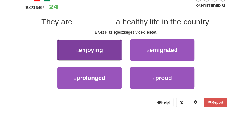
drag, startPoint x: 108, startPoint y: 54, endPoint x: 112, endPoint y: 54, distance: 4.0
click at [112, 54] on button "1 . enjoying" at bounding box center [89, 50] width 64 height 22
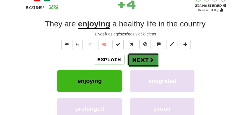
click at [146, 57] on button "Next" at bounding box center [143, 59] width 31 height 13
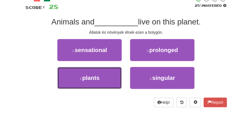
drag, startPoint x: 105, startPoint y: 77, endPoint x: 119, endPoint y: 67, distance: 17.1
click at [113, 72] on button "3 . plants" at bounding box center [89, 78] width 64 height 22
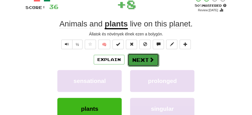
click at [135, 60] on button "Next" at bounding box center [143, 59] width 31 height 13
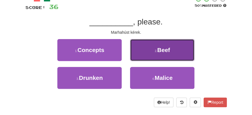
click at [156, 54] on button "2 . Beef" at bounding box center [162, 50] width 64 height 22
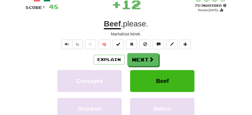
click at [141, 57] on button "Next" at bounding box center [142, 59] width 31 height 13
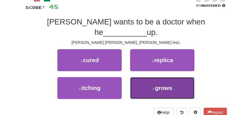
drag, startPoint x: 156, startPoint y: 82, endPoint x: 155, endPoint y: 67, distance: 15.4
click at [156, 81] on button "4 . grows" at bounding box center [162, 88] width 64 height 22
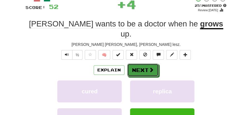
click at [150, 67] on span at bounding box center [151, 69] width 5 height 5
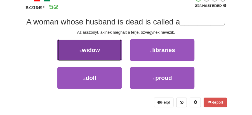
drag, startPoint x: 111, startPoint y: 58, endPoint x: 116, endPoint y: 60, distance: 5.0
click at [116, 60] on button "1 . widow" at bounding box center [89, 50] width 64 height 22
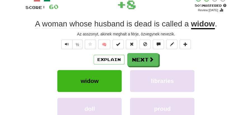
click at [135, 64] on button "Next" at bounding box center [142, 59] width 31 height 13
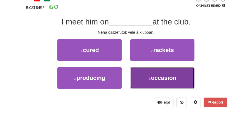
click at [177, 80] on button "4 . occasion" at bounding box center [162, 78] width 64 height 22
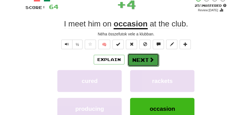
click at [154, 61] on button "Next" at bounding box center [143, 59] width 31 height 13
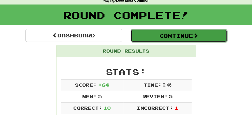
click at [167, 36] on button "Continue" at bounding box center [179, 35] width 97 height 13
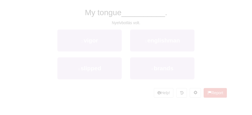
scroll to position [25, 0]
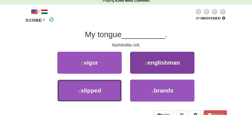
drag, startPoint x: 113, startPoint y: 92, endPoint x: 145, endPoint y: 67, distance: 40.8
click at [122, 88] on div "3 . slipped" at bounding box center [89, 93] width 73 height 28
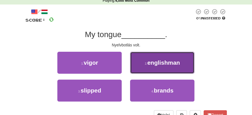
click at [145, 67] on button "2 . englishman" at bounding box center [162, 63] width 64 height 22
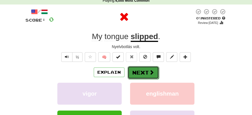
click at [145, 69] on button "Next" at bounding box center [143, 72] width 31 height 13
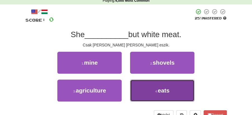
click at [164, 88] on span "eats" at bounding box center [164, 90] width 12 height 6
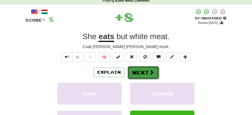
click at [155, 71] on button "Next" at bounding box center [143, 72] width 31 height 13
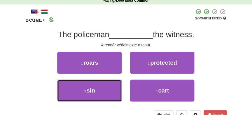
drag, startPoint x: 100, startPoint y: 91, endPoint x: 127, endPoint y: 83, distance: 28.5
click at [112, 89] on button "3 . sin" at bounding box center [89, 90] width 64 height 22
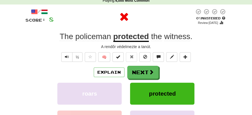
click at [150, 73] on span at bounding box center [151, 71] width 5 height 5
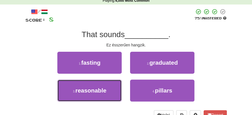
drag, startPoint x: 99, startPoint y: 90, endPoint x: 156, endPoint y: 65, distance: 62.8
click at [116, 83] on button "3 . reasonable" at bounding box center [89, 90] width 64 height 22
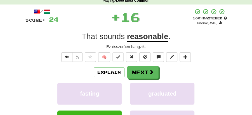
click at [156, 65] on div "/ Score: 24 + 16 100 % Mastered Review: 2026-03-15 That sounds reasonable . Ez …" at bounding box center [126, 87] width 202 height 159
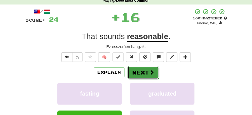
click at [150, 71] on span at bounding box center [151, 71] width 5 height 5
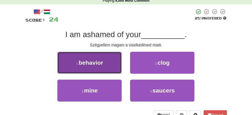
click at [98, 71] on button "1 . behavior" at bounding box center [89, 63] width 64 height 22
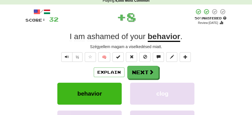
click at [126, 72] on div "Explain Next" at bounding box center [126, 72] width 202 height 13
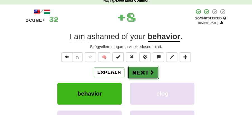
click at [145, 72] on button "Next" at bounding box center [143, 72] width 31 height 13
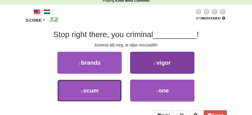
drag, startPoint x: 118, startPoint y: 92, endPoint x: 157, endPoint y: 71, distance: 43.7
click at [122, 90] on div "3 . scum" at bounding box center [89, 93] width 73 height 28
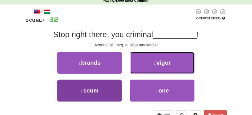
drag, startPoint x: 157, startPoint y: 71, endPoint x: 103, endPoint y: 85, distance: 55.7
click at [107, 87] on div "1 . brands 2 . vigor 3 . scum 4 . one" at bounding box center [126, 79] width 210 height 55
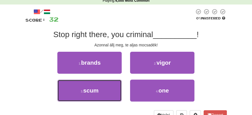
drag, startPoint x: 103, startPoint y: 84, endPoint x: 115, endPoint y: 79, distance: 12.9
click at [108, 82] on button "3 . scum" at bounding box center [89, 90] width 64 height 22
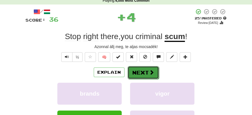
click at [153, 66] on button "Next" at bounding box center [143, 72] width 31 height 13
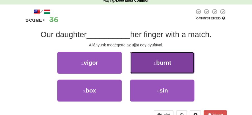
click at [163, 64] on span "burnt" at bounding box center [163, 62] width 15 height 6
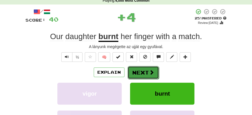
click at [149, 71] on span at bounding box center [151, 71] width 5 height 5
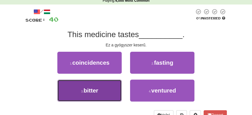
click at [110, 89] on button "3 . bitter" at bounding box center [89, 90] width 64 height 22
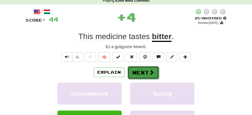
click at [138, 68] on button "Next" at bounding box center [143, 72] width 31 height 13
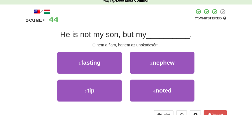
click at [163, 73] on div "2 . nephew" at bounding box center [162, 66] width 73 height 28
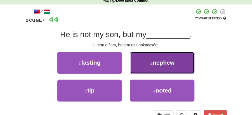
drag, startPoint x: 170, startPoint y: 63, endPoint x: 168, endPoint y: 67, distance: 4.0
click at [168, 67] on button "2 . nephew" at bounding box center [162, 63] width 64 height 22
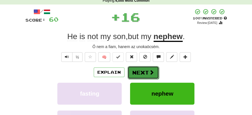
click at [142, 72] on button "Next" at bounding box center [143, 72] width 31 height 13
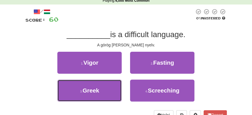
drag, startPoint x: 113, startPoint y: 87, endPoint x: 128, endPoint y: 80, distance: 16.5
click at [121, 85] on button "3 . Greek" at bounding box center [89, 90] width 64 height 22
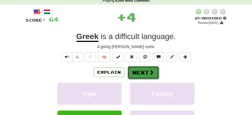
drag, startPoint x: 136, startPoint y: 71, endPoint x: 103, endPoint y: 46, distance: 41.0
click at [136, 71] on button "Next" at bounding box center [142, 72] width 31 height 13
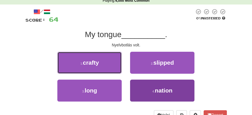
drag, startPoint x: 99, startPoint y: 66, endPoint x: 137, endPoint y: 98, distance: 50.2
click at [135, 98] on div "1 . crafty 2 . slipped 3 . long 4 . nation" at bounding box center [126, 79] width 210 height 55
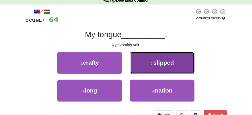
click at [156, 59] on button "2 . slipped" at bounding box center [162, 63] width 64 height 22
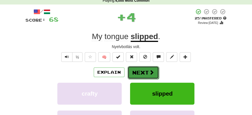
click at [147, 69] on button "Next" at bounding box center [143, 72] width 31 height 13
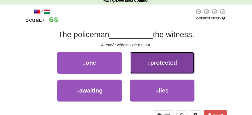
click at [165, 68] on button "2 . protected" at bounding box center [162, 63] width 64 height 22
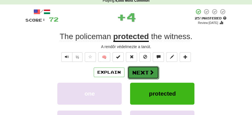
drag, startPoint x: 153, startPoint y: 71, endPoint x: 143, endPoint y: 68, distance: 10.4
click at [152, 71] on span at bounding box center [151, 71] width 5 height 5
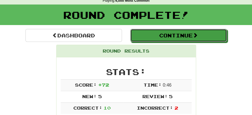
drag, startPoint x: 160, startPoint y: 32, endPoint x: 154, endPoint y: 34, distance: 5.6
click at [160, 32] on button "Continue" at bounding box center [178, 35] width 97 height 13
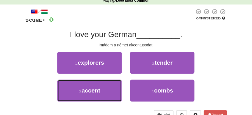
drag, startPoint x: 115, startPoint y: 86, endPoint x: 139, endPoint y: 77, distance: 25.4
click at [124, 85] on div "3 . accent" at bounding box center [89, 93] width 73 height 28
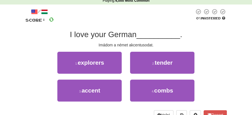
click at [144, 73] on div "2 . tender" at bounding box center [162, 66] width 73 height 28
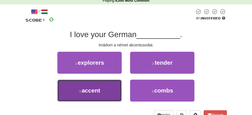
drag, startPoint x: 106, startPoint y: 93, endPoint x: 119, endPoint y: 80, distance: 18.2
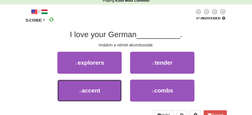
click at [106, 92] on button "3 . accent" at bounding box center [89, 90] width 64 height 22
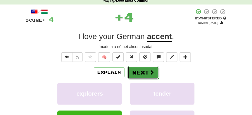
click at [138, 73] on button "Next" at bounding box center [143, 72] width 31 height 13
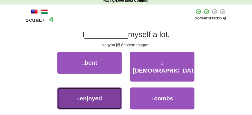
click at [107, 91] on button "3 . enjoyed" at bounding box center [89, 98] width 64 height 22
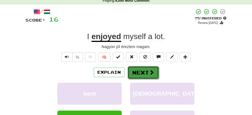
click at [149, 71] on span at bounding box center [151, 71] width 5 height 5
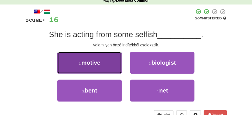
drag, startPoint x: 101, startPoint y: 64, endPoint x: 109, endPoint y: 65, distance: 7.9
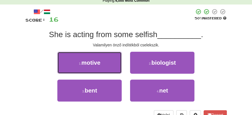
click at [102, 64] on button "1 . motive" at bounding box center [89, 63] width 64 height 22
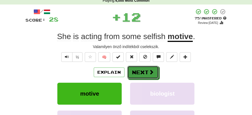
click at [147, 69] on button "Next" at bounding box center [142, 72] width 31 height 13
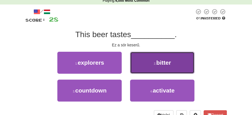
click at [172, 67] on button "2 . bitter" at bounding box center [162, 63] width 64 height 22
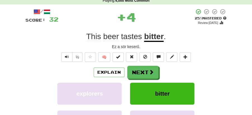
click at [148, 69] on button "Next" at bounding box center [142, 72] width 31 height 13
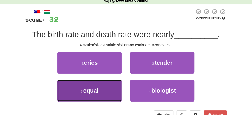
drag, startPoint x: 107, startPoint y: 85, endPoint x: 139, endPoint y: 79, distance: 32.1
click at [109, 85] on button "3 . equal" at bounding box center [89, 90] width 64 height 22
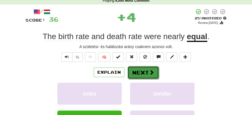
click at [153, 73] on span at bounding box center [151, 71] width 5 height 5
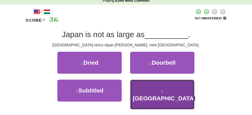
drag, startPoint x: 152, startPoint y: 86, endPoint x: 151, endPoint y: 80, distance: 5.4
click at [152, 85] on button "4 . Canada" at bounding box center [162, 94] width 64 height 30
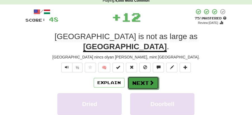
drag, startPoint x: 151, startPoint y: 80, endPoint x: 146, endPoint y: 70, distance: 12.0
click at [146, 76] on button "Next" at bounding box center [143, 82] width 31 height 13
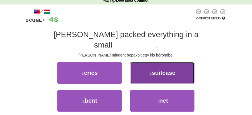
click at [166, 69] on span "suitcase" at bounding box center [164, 72] width 24 height 6
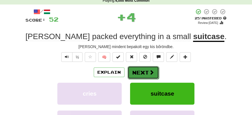
click at [152, 66] on button "Next" at bounding box center [143, 72] width 31 height 13
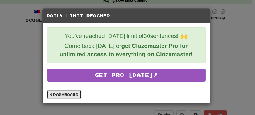
click at [70, 90] on link "Dashboard" at bounding box center [64, 94] width 35 height 8
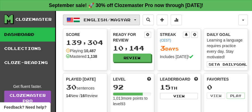
click at [140, 18] on button "English / Magyar" at bounding box center [101, 20] width 77 height 11
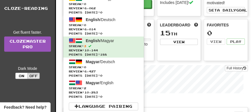
scroll to position [56, 0]
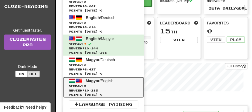
click at [95, 79] on span "Magyar" at bounding box center [93, 80] width 14 height 4
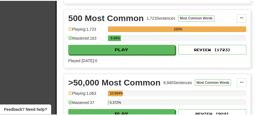
scroll to position [410, 0]
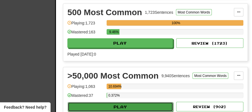
click at [125, 102] on button "Play" at bounding box center [121, 107] width 106 height 10
select select "**"
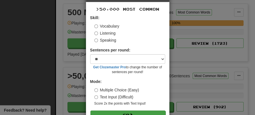
scroll to position [38, 0]
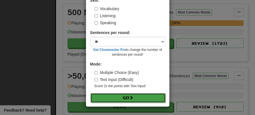
click at [130, 96] on span at bounding box center [131, 97] width 4 height 4
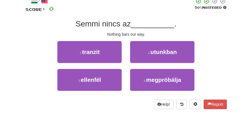
scroll to position [37, 0]
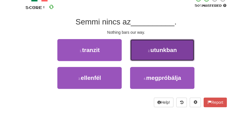
click at [166, 46] on span "utunkban" at bounding box center [164, 49] width 27 height 6
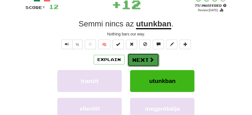
click at [144, 53] on button "Next" at bounding box center [143, 59] width 31 height 13
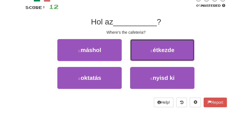
drag, startPoint x: 163, startPoint y: 49, endPoint x: 157, endPoint y: 52, distance: 6.5
click at [163, 50] on span "étkezde" at bounding box center [164, 49] width 22 height 6
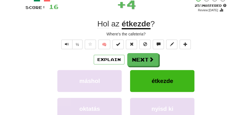
click at [147, 56] on button "Next" at bounding box center [142, 59] width 31 height 13
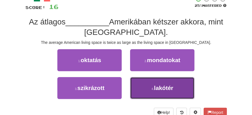
click at [156, 86] on span "lakótér" at bounding box center [163, 87] width 19 height 6
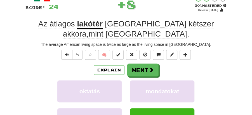
click at [151, 76] on div "Explain Next oktatás mondatokat szikrázott lakótér Learn more: oktatás mondatok…" at bounding box center [126, 103] width 202 height 81
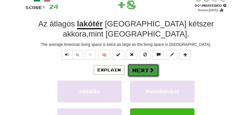
click at [150, 72] on span at bounding box center [151, 69] width 5 height 5
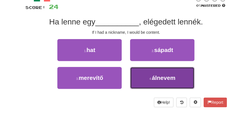
drag, startPoint x: 161, startPoint y: 75, endPoint x: 160, endPoint y: 68, distance: 6.7
click at [161, 73] on button "4 . álnevem" at bounding box center [162, 78] width 64 height 22
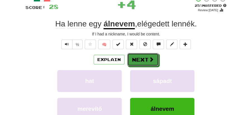
click at [153, 57] on span at bounding box center [151, 59] width 5 height 5
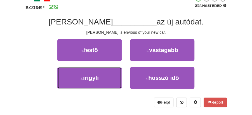
drag, startPoint x: 110, startPoint y: 79, endPoint x: 126, endPoint y: 71, distance: 18.0
click at [119, 75] on button "3 . irigyli" at bounding box center [89, 78] width 64 height 22
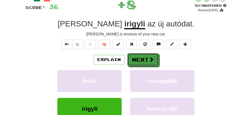
click at [151, 57] on span at bounding box center [151, 59] width 5 height 5
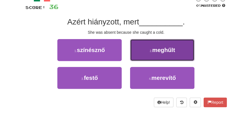
click at [150, 52] on small "2 ." at bounding box center [151, 50] width 3 height 3
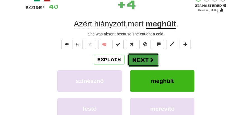
click at [147, 57] on button "Next" at bounding box center [143, 59] width 31 height 13
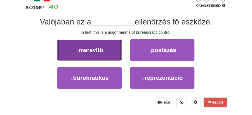
drag, startPoint x: 111, startPoint y: 51, endPoint x: 117, endPoint y: 54, distance: 6.9
click at [117, 54] on button "1 . merevítő" at bounding box center [89, 50] width 64 height 22
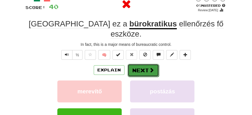
click at [144, 64] on button "Next" at bounding box center [143, 70] width 31 height 13
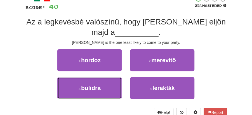
drag, startPoint x: 90, startPoint y: 87, endPoint x: 123, endPoint y: 76, distance: 35.1
click at [102, 82] on button "3 . bulidra" at bounding box center [89, 88] width 64 height 22
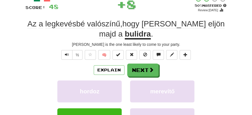
click at [169, 65] on div "Explain Next" at bounding box center [126, 69] width 202 height 13
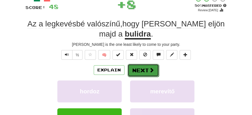
click at [147, 68] on button "Next" at bounding box center [143, 70] width 31 height 13
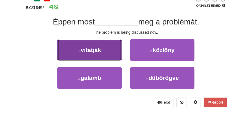
drag, startPoint x: 106, startPoint y: 55, endPoint x: 111, endPoint y: 56, distance: 5.1
click at [111, 56] on button "1 . vitatják" at bounding box center [89, 50] width 64 height 22
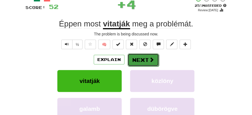
click at [151, 60] on span at bounding box center [151, 59] width 5 height 5
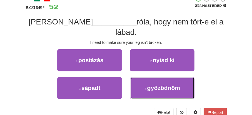
drag, startPoint x: 157, startPoint y: 78, endPoint x: 156, endPoint y: 68, distance: 10.1
click at [157, 84] on span "győződnöm" at bounding box center [163, 87] width 33 height 6
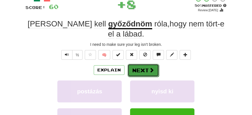
click at [151, 67] on span at bounding box center [151, 69] width 5 height 5
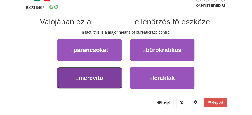
drag, startPoint x: 98, startPoint y: 77, endPoint x: 128, endPoint y: 67, distance: 31.2
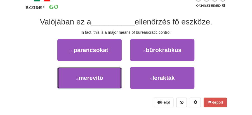
click at [104, 76] on button "3 . merevítő" at bounding box center [89, 78] width 64 height 22
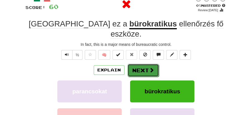
click at [151, 64] on button "Next" at bounding box center [143, 70] width 31 height 13
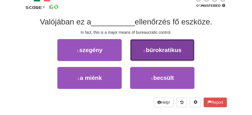
click at [164, 50] on span "bürokratikus" at bounding box center [164, 49] width 36 height 6
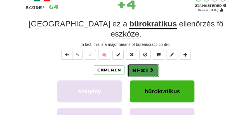
click at [151, 67] on span at bounding box center [151, 69] width 5 height 5
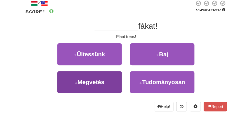
scroll to position [25, 0]
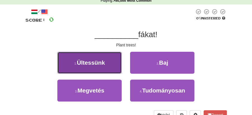
drag, startPoint x: 109, startPoint y: 65, endPoint x: 118, endPoint y: 67, distance: 9.3
click at [118, 67] on button "1 . Ültessünk" at bounding box center [89, 63] width 64 height 22
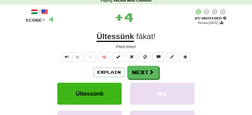
click at [140, 68] on button "Next" at bounding box center [142, 72] width 31 height 13
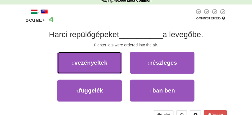
drag, startPoint x: 90, startPoint y: 64, endPoint x: 101, endPoint y: 64, distance: 11.2
click at [93, 64] on span "vezényeltek" at bounding box center [90, 62] width 33 height 6
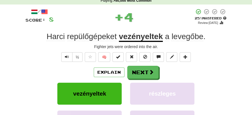
click at [137, 71] on button "Next" at bounding box center [142, 72] width 31 height 13
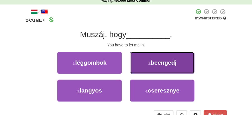
click at [168, 66] on button "2 . beengedj" at bounding box center [162, 63] width 64 height 22
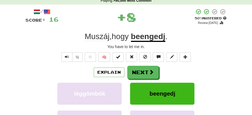
click at [144, 69] on button "Next" at bounding box center [142, 72] width 31 height 13
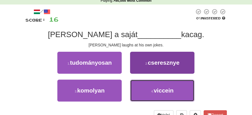
drag, startPoint x: 150, startPoint y: 90, endPoint x: 147, endPoint y: 82, distance: 8.2
click at [150, 90] on button "4 . viccein" at bounding box center [162, 90] width 64 height 22
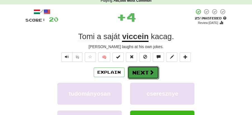
click at [142, 72] on button "Next" at bounding box center [143, 72] width 31 height 13
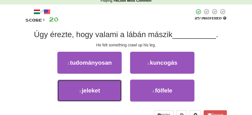
drag, startPoint x: 108, startPoint y: 92, endPoint x: 140, endPoint y: 81, distance: 33.7
click at [121, 89] on button "3 . jeleket" at bounding box center [89, 90] width 64 height 22
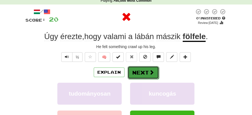
click at [154, 72] on button "Next" at bounding box center [143, 72] width 31 height 13
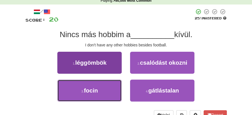
drag, startPoint x: 85, startPoint y: 92, endPoint x: 116, endPoint y: 82, distance: 32.0
click at [102, 87] on button "3 . focin" at bounding box center [89, 90] width 64 height 22
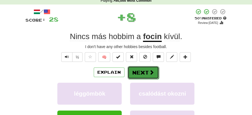
click at [144, 71] on button "Next" at bounding box center [143, 72] width 31 height 13
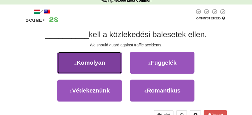
drag, startPoint x: 106, startPoint y: 64, endPoint x: 137, endPoint y: 65, distance: 30.8
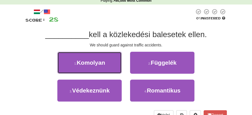
click at [106, 64] on button "1 . Komolyan" at bounding box center [89, 63] width 64 height 22
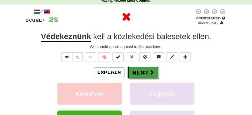
click at [155, 72] on button "Next" at bounding box center [143, 72] width 31 height 13
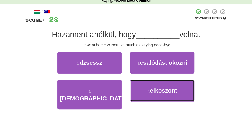
drag, startPoint x: 152, startPoint y: 93, endPoint x: 147, endPoint y: 79, distance: 15.4
click at [152, 85] on button "4 . elköszönt" at bounding box center [162, 90] width 64 height 22
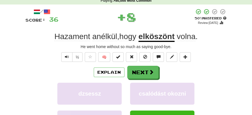
click at [138, 69] on button "Next" at bounding box center [142, 72] width 31 height 13
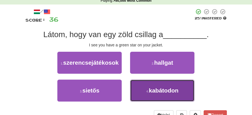
click at [153, 91] on span "kabátodon" at bounding box center [164, 90] width 30 height 6
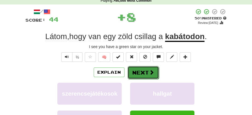
drag, startPoint x: 150, startPoint y: 80, endPoint x: 144, endPoint y: 69, distance: 13.0
click at [144, 69] on button "Next" at bounding box center [143, 72] width 31 height 13
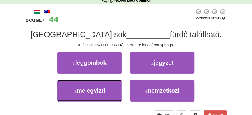
drag, startPoint x: 98, startPoint y: 94, endPoint x: 133, endPoint y: 79, distance: 38.7
click at [104, 91] on button "3 . melegvizű" at bounding box center [89, 90] width 64 height 22
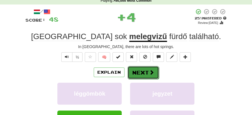
click at [143, 74] on button "Next" at bounding box center [143, 72] width 31 height 13
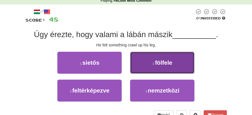
click at [169, 63] on span "fölfele" at bounding box center [163, 62] width 17 height 6
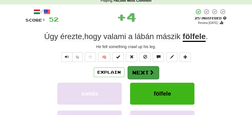
click at [154, 69] on button "Next" at bounding box center [143, 72] width 31 height 13
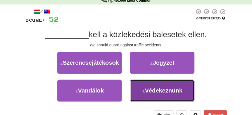
click at [171, 88] on span "Védekeznünk" at bounding box center [164, 90] width 38 height 6
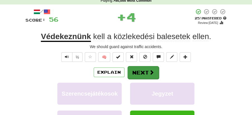
drag, startPoint x: 161, startPoint y: 74, endPoint x: 139, endPoint y: 71, distance: 22.9
click at [160, 74] on div "Explain Next" at bounding box center [126, 72] width 202 height 13
click at [138, 71] on button "Next" at bounding box center [143, 72] width 31 height 13
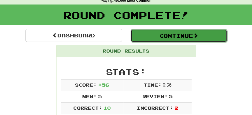
click at [169, 34] on button "Continue" at bounding box center [179, 35] width 97 height 13
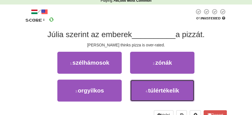
drag, startPoint x: 141, startPoint y: 90, endPoint x: 146, endPoint y: 81, distance: 9.7
click at [144, 86] on button "4 . túlértékelik" at bounding box center [162, 90] width 64 height 22
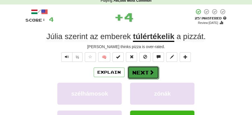
click at [147, 69] on button "Next" at bounding box center [143, 72] width 31 height 13
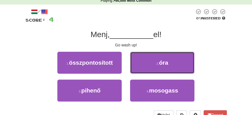
drag, startPoint x: 139, startPoint y: 58, endPoint x: 116, endPoint y: 89, distance: 38.8
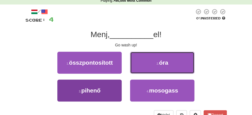
click at [122, 90] on div "1 . összpontosított 2 . óra 3 . pihenő 4 . mosogass" at bounding box center [126, 79] width 210 height 55
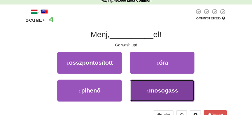
click at [160, 94] on button "4 . mosogass" at bounding box center [162, 90] width 64 height 22
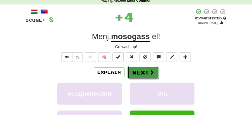
click at [154, 74] on button "Next" at bounding box center [143, 72] width 31 height 13
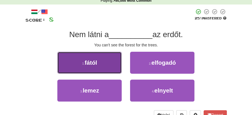
click at [110, 66] on button "1 . fától" at bounding box center [89, 63] width 64 height 22
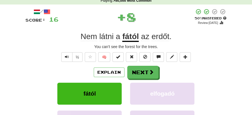
click at [146, 73] on button "Next" at bounding box center [142, 72] width 31 height 13
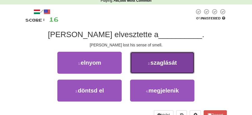
click at [156, 65] on span "szaglását" at bounding box center [164, 62] width 27 height 6
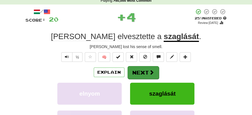
click at [143, 69] on button "Next" at bounding box center [143, 72] width 31 height 13
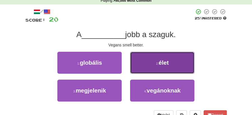
click at [150, 64] on button "2 . élet" at bounding box center [162, 63] width 64 height 22
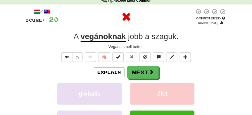
click at [133, 68] on button "Next" at bounding box center [142, 72] width 31 height 13
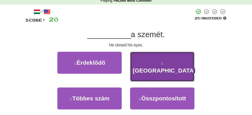
click at [175, 67] on span "Becsukta" at bounding box center [164, 70] width 63 height 6
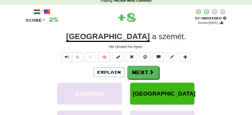
click at [144, 71] on button "Next" at bounding box center [142, 72] width 31 height 13
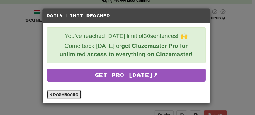
click at [74, 92] on link "Dashboard" at bounding box center [64, 94] width 35 height 8
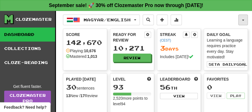
click at [247, 18] on button "button" at bounding box center [244, 20] width 10 height 11
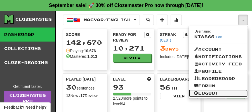
click at [208, 93] on link "Logout" at bounding box center [218, 92] width 59 height 7
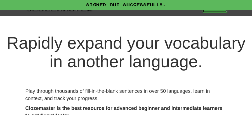
click at [218, 11] on link "Play" at bounding box center [215, 8] width 25 height 10
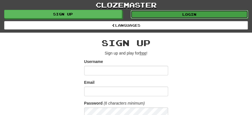
click at [192, 13] on link "Login" at bounding box center [190, 14] width 118 height 8
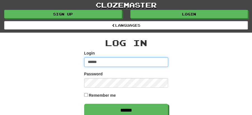
type input "********"
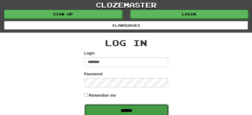
click at [129, 106] on input "******" at bounding box center [127, 110] width 84 height 13
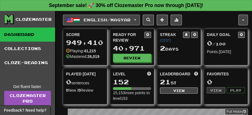
click at [140, 20] on button "English / Magyar" at bounding box center [101, 20] width 77 height 11
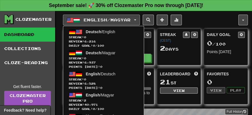
click at [214, 17] on div "English / Magyar Deutsch / English Streak: 0 Review: 6,216 Daily Goal: 0 / 100 …" at bounding box center [151, 20] width 176 height 11
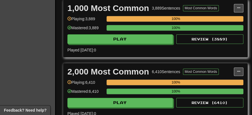
scroll to position [8, 0]
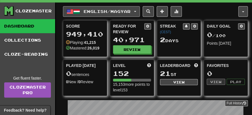
click at [140, 10] on button "English / Magyar" at bounding box center [101, 11] width 77 height 11
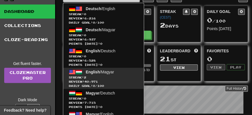
scroll to position [46, 0]
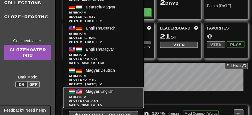
click at [98, 92] on span "Magyar" at bounding box center [93, 91] width 14 height 4
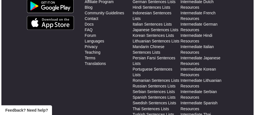
scroll to position [832, 0]
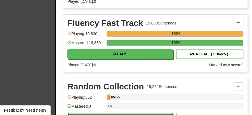
click at [108, 113] on button "Play" at bounding box center [121, 118] width 106 height 10
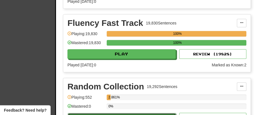
select select "**"
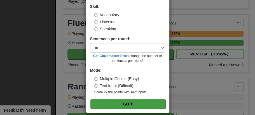
scroll to position [38, 0]
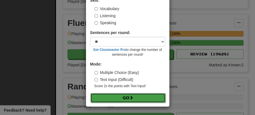
click at [121, 97] on button "Go" at bounding box center [127, 98] width 75 height 10
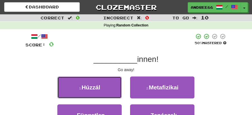
click at [102, 89] on button "1 . Húzzál" at bounding box center [89, 87] width 64 height 22
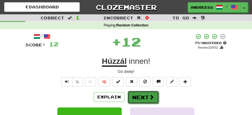
click at [146, 93] on button "Next" at bounding box center [143, 96] width 31 height 13
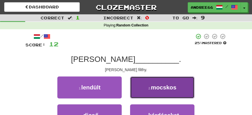
click at [152, 87] on span "mocskos" at bounding box center [163, 87] width 25 height 6
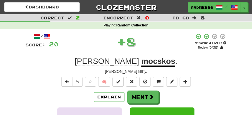
click at [139, 94] on button "Next" at bounding box center [142, 96] width 31 height 13
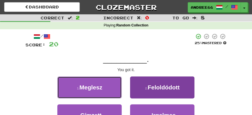
drag, startPoint x: 100, startPoint y: 86, endPoint x: 145, endPoint y: 92, distance: 45.3
click at [125, 88] on div "1 . Meglesz" at bounding box center [89, 90] width 73 height 28
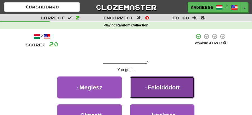
click at [145, 92] on button "2 . Feloldódott" at bounding box center [162, 87] width 64 height 22
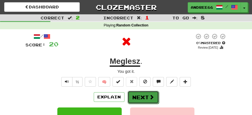
click at [141, 95] on button "Next" at bounding box center [143, 96] width 31 height 13
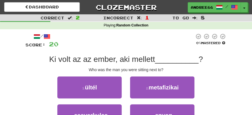
scroll to position [18, 0]
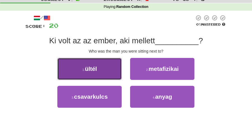
click at [113, 72] on button "1 . ültél" at bounding box center [89, 69] width 64 height 22
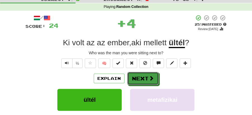
drag, startPoint x: 144, startPoint y: 77, endPoint x: 124, endPoint y: 52, distance: 31.7
click at [144, 77] on button "Next" at bounding box center [142, 78] width 31 height 13
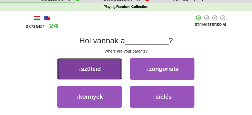
drag, startPoint x: 102, startPoint y: 75, endPoint x: 108, endPoint y: 75, distance: 5.6
click at [108, 75] on button "1 . szüleid" at bounding box center [89, 69] width 64 height 22
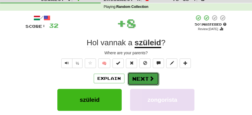
click at [129, 72] on button "Next" at bounding box center [143, 78] width 31 height 13
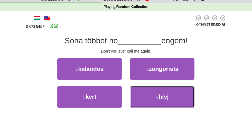
drag, startPoint x: 161, startPoint y: 96, endPoint x: 154, endPoint y: 85, distance: 12.5
click at [158, 90] on button "4 . hívj" at bounding box center [162, 96] width 64 height 22
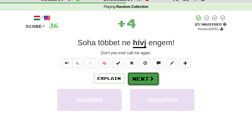
click at [143, 79] on button "Next" at bounding box center [143, 78] width 31 height 13
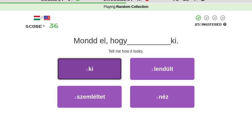
drag, startPoint x: 88, startPoint y: 68, endPoint x: 108, endPoint y: 71, distance: 20.4
click at [101, 70] on button "1 . ki" at bounding box center [89, 69] width 64 height 22
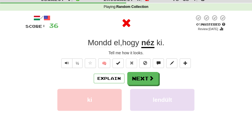
click at [141, 76] on button "Next" at bounding box center [142, 78] width 31 height 13
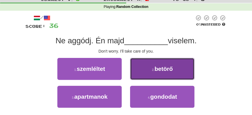
click at [162, 72] on button "2 . betörő" at bounding box center [162, 69] width 64 height 22
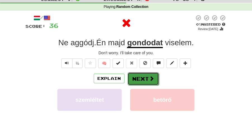
click at [137, 79] on button "Next" at bounding box center [143, 78] width 31 height 13
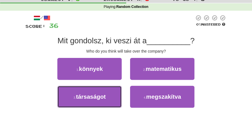
drag, startPoint x: 107, startPoint y: 99, endPoint x: 125, endPoint y: 91, distance: 20.4
click at [116, 96] on button "3 . társaságot" at bounding box center [89, 96] width 64 height 22
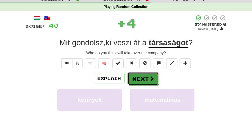
click at [146, 79] on button "Next" at bounding box center [143, 78] width 31 height 13
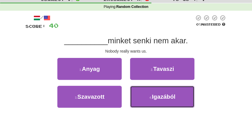
drag, startPoint x: 150, startPoint y: 88, endPoint x: 150, endPoint y: 85, distance: 3.4
click at [150, 87] on button "4 . Igazából" at bounding box center [162, 96] width 64 height 22
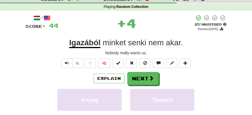
click at [141, 76] on button "Next" at bounding box center [142, 78] width 31 height 13
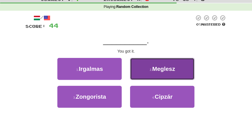
click at [155, 68] on span "Meglesz" at bounding box center [163, 68] width 23 height 6
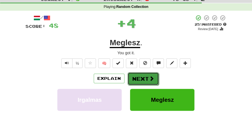
click at [146, 75] on button "Next" at bounding box center [143, 78] width 31 height 13
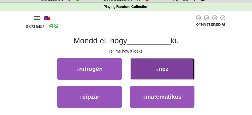
click at [151, 68] on button "2 . néz" at bounding box center [162, 69] width 64 height 22
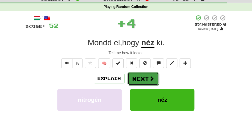
click at [147, 75] on button "Next" at bounding box center [143, 78] width 31 height 13
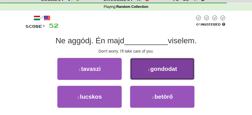
click at [166, 72] on button "2 . gondodat" at bounding box center [162, 69] width 64 height 22
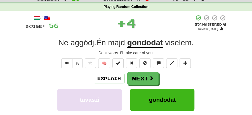
click at [145, 73] on button "Next" at bounding box center [142, 78] width 31 height 13
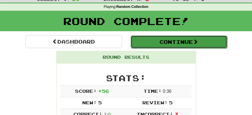
click at [158, 41] on button "Continue" at bounding box center [179, 41] width 97 height 13
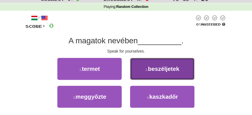
click at [163, 71] on span "beszéljetek" at bounding box center [163, 68] width 31 height 6
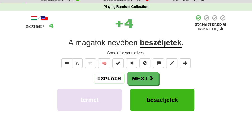
click at [154, 74] on button "Next" at bounding box center [142, 78] width 31 height 13
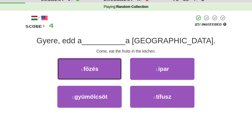
drag, startPoint x: 109, startPoint y: 70, endPoint x: 117, endPoint y: 70, distance: 7.6
click at [112, 70] on button "1 . főzés" at bounding box center [89, 69] width 64 height 22
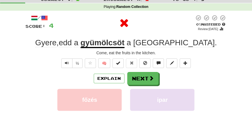
click at [145, 77] on button "Next" at bounding box center [142, 78] width 31 height 13
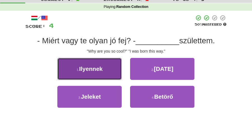
drag, startPoint x: 97, startPoint y: 72, endPoint x: 107, endPoint y: 73, distance: 9.8
click at [107, 73] on button "1 . Ilyennek" at bounding box center [89, 69] width 64 height 22
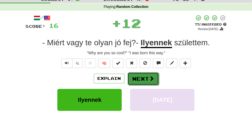
click at [140, 77] on button "Next" at bounding box center [143, 78] width 31 height 13
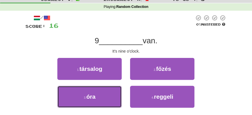
drag, startPoint x: 99, startPoint y: 96, endPoint x: 125, endPoint y: 86, distance: 27.7
click at [110, 93] on button "3 . óra" at bounding box center [89, 96] width 64 height 22
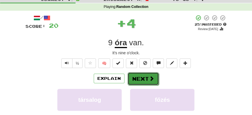
click at [139, 76] on button "Next" at bounding box center [143, 78] width 31 height 13
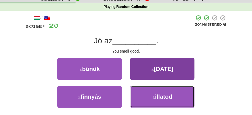
click at [154, 95] on button "4 . illatod" at bounding box center [162, 96] width 64 height 22
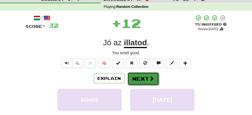
click at [142, 80] on button "Next" at bounding box center [143, 78] width 31 height 13
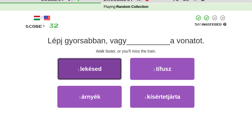
drag, startPoint x: 109, startPoint y: 70, endPoint x: 119, endPoint y: 72, distance: 10.2
click at [119, 72] on button "1 . lekésed" at bounding box center [89, 69] width 64 height 22
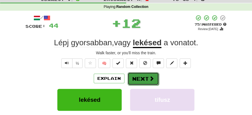
click at [153, 79] on span at bounding box center [151, 78] width 5 height 5
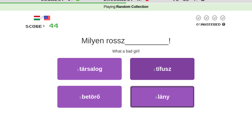
drag, startPoint x: 158, startPoint y: 92, endPoint x: 156, endPoint y: 88, distance: 4.7
click at [157, 90] on button "4 . lány" at bounding box center [162, 96] width 64 height 22
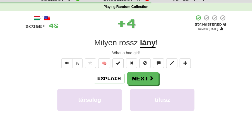
click at [144, 77] on button "Next" at bounding box center [142, 78] width 31 height 13
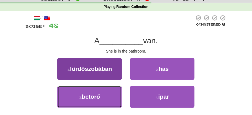
drag, startPoint x: 111, startPoint y: 96, endPoint x: 115, endPoint y: 94, distance: 4.2
click at [115, 94] on button "3 . betörő" at bounding box center [89, 96] width 64 height 22
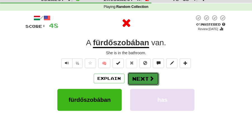
drag, startPoint x: 137, startPoint y: 79, endPoint x: 119, endPoint y: 47, distance: 36.0
click at [137, 79] on button "Next" at bounding box center [142, 78] width 31 height 13
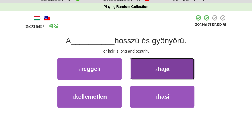
click at [149, 71] on button "2 . haja" at bounding box center [162, 69] width 64 height 22
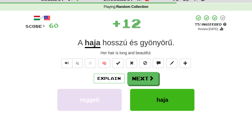
click at [142, 73] on button "Next" at bounding box center [142, 78] width 31 height 13
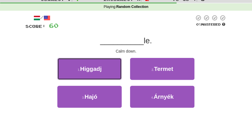
drag, startPoint x: 99, startPoint y: 63, endPoint x: 131, endPoint y: 71, distance: 33.3
click at [108, 63] on button "1 . Higgadj" at bounding box center [89, 69] width 64 height 22
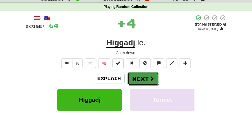
click at [147, 78] on button "Next" at bounding box center [143, 78] width 31 height 13
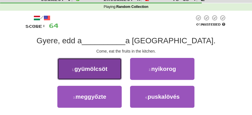
drag, startPoint x: 101, startPoint y: 74, endPoint x: 110, endPoint y: 74, distance: 9.5
click at [110, 74] on button "1 . gyümölcsöt" at bounding box center [89, 69] width 64 height 22
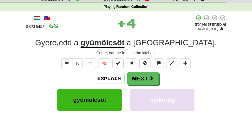
click at [150, 77] on span at bounding box center [151, 77] width 5 height 5
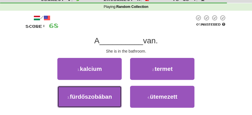
drag, startPoint x: 95, startPoint y: 95, endPoint x: 127, endPoint y: 87, distance: 32.8
click at [100, 94] on span "fürdőszobában" at bounding box center [91, 96] width 42 height 6
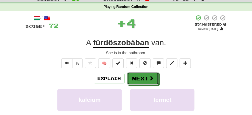
click at [135, 83] on button "Next" at bounding box center [142, 78] width 31 height 13
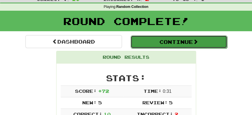
click at [163, 45] on button "Continue" at bounding box center [179, 41] width 97 height 13
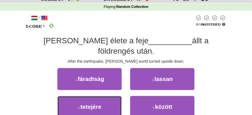
drag, startPoint x: 115, startPoint y: 95, endPoint x: 123, endPoint y: 88, distance: 11.1
click at [119, 95] on button "3 . tetejére" at bounding box center [89, 106] width 64 height 22
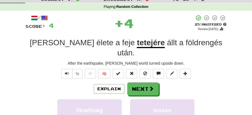
click at [139, 82] on button "Next" at bounding box center [142, 88] width 31 height 13
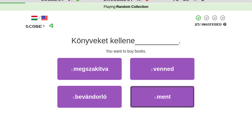
drag, startPoint x: 159, startPoint y: 95, endPoint x: 151, endPoint y: 86, distance: 12.4
click at [157, 91] on button "4 . ment" at bounding box center [162, 96] width 64 height 22
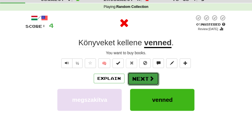
click at [138, 77] on button "Next" at bounding box center [143, 78] width 31 height 13
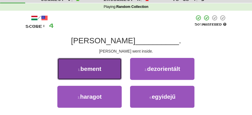
drag, startPoint x: 106, startPoint y: 73, endPoint x: 117, endPoint y: 72, distance: 11.0
click at [117, 72] on button "1 . bement" at bounding box center [89, 69] width 64 height 22
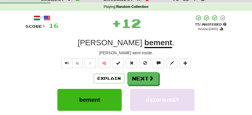
click at [147, 77] on button "Next" at bounding box center [142, 78] width 31 height 13
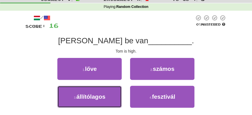
drag, startPoint x: 108, startPoint y: 97, endPoint x: 122, endPoint y: 85, distance: 18.5
click at [109, 96] on button "3 . állítólagos" at bounding box center [89, 96] width 64 height 22
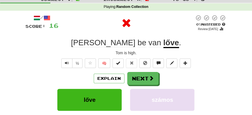
click at [143, 70] on div "/ Score: 16 0 % Mastered Review: 2025-09-16 Tom be van lőve . Tom is high. ½ 🧠 …" at bounding box center [126, 94] width 202 height 159
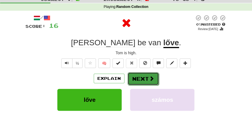
click at [140, 80] on button "Next" at bounding box center [143, 78] width 31 height 13
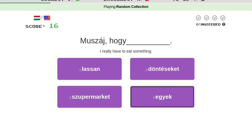
drag, startPoint x: 169, startPoint y: 96, endPoint x: 165, endPoint y: 86, distance: 11.4
click at [168, 92] on button "4 . egyek" at bounding box center [162, 96] width 64 height 22
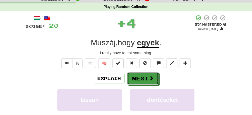
click at [151, 73] on button "Next" at bounding box center [142, 78] width 31 height 13
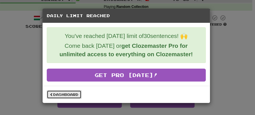
click at [72, 92] on link "Dashboard" at bounding box center [64, 94] width 35 height 8
